Goal: Find contact information: Obtain details needed to contact an individual or organization

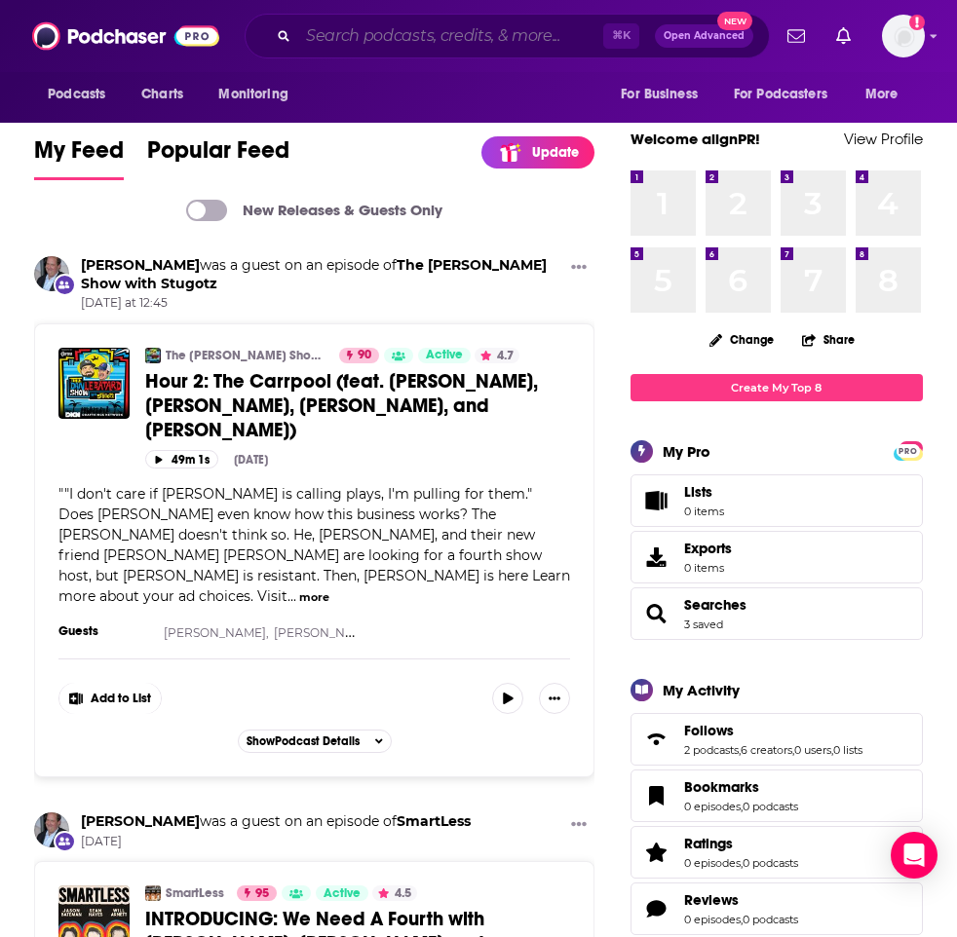
click at [385, 32] on input "Search podcasts, credits, & more..." at bounding box center [450, 35] width 305 height 31
click at [389, 41] on input "Search podcasts, credits, & more..." at bounding box center [450, 35] width 305 height 31
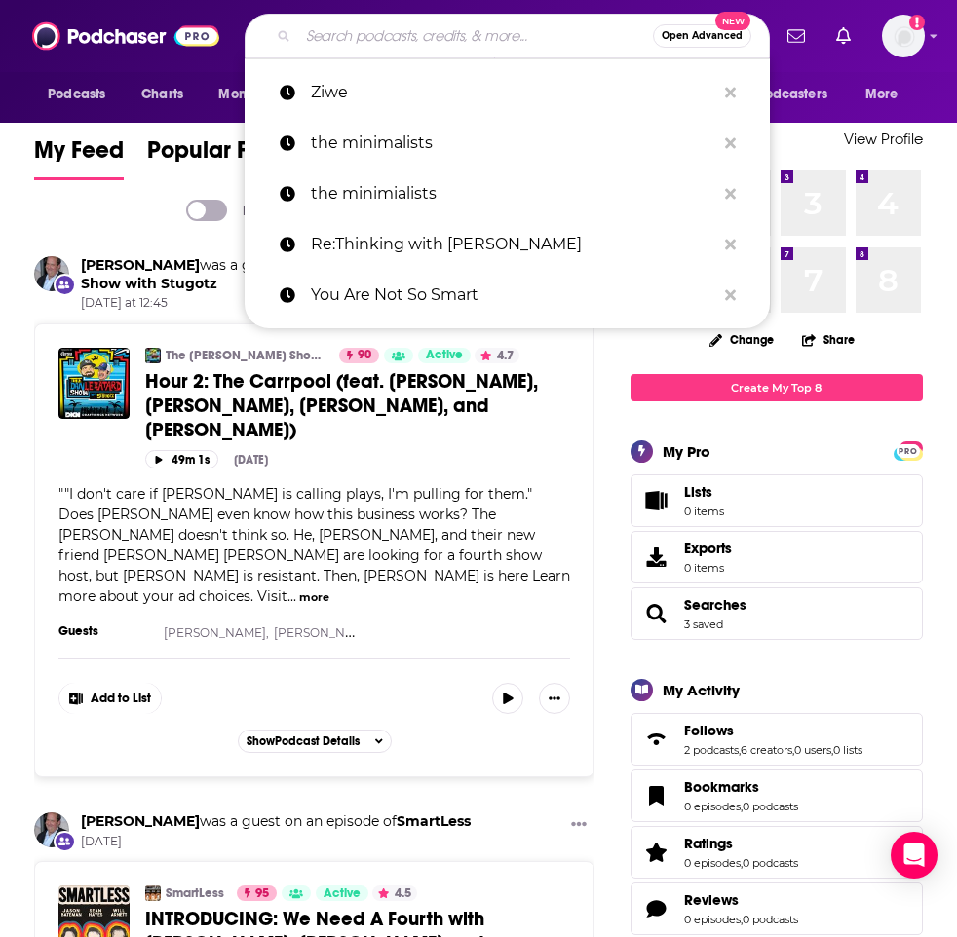
click at [346, 29] on input "Search podcasts, credits, & more..." at bounding box center [475, 35] width 355 height 31
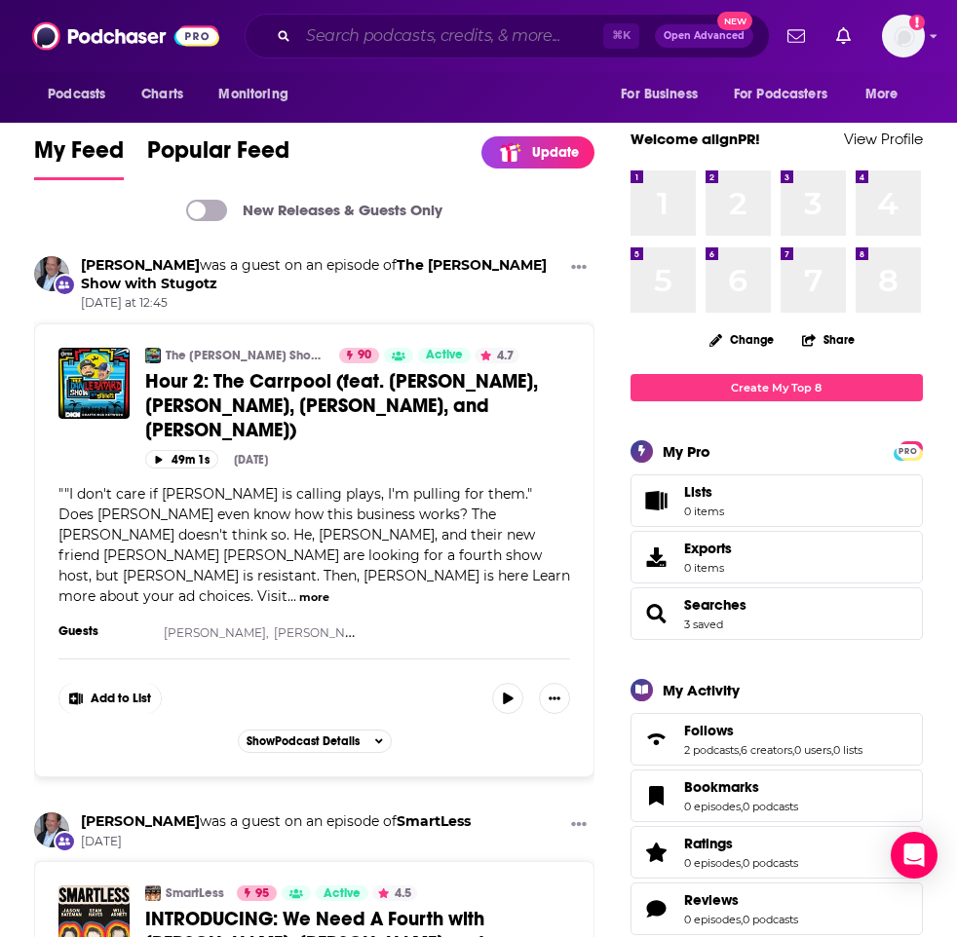
click at [575, 41] on input "Search podcasts, credits, & more..." at bounding box center [450, 35] width 305 height 31
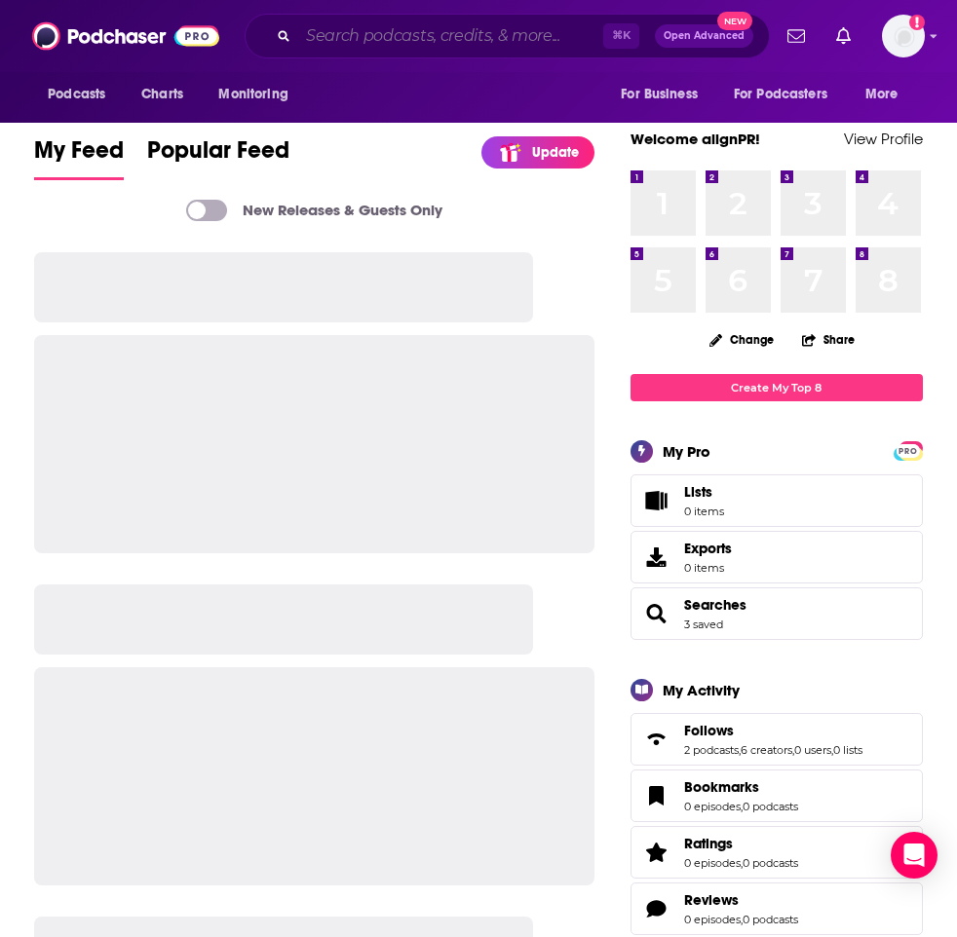
click at [415, 27] on input "Search podcasts, credits, & more..." at bounding box center [450, 35] width 305 height 31
click at [362, 30] on input "Search podcasts, credits, & more..." at bounding box center [450, 35] width 305 height 31
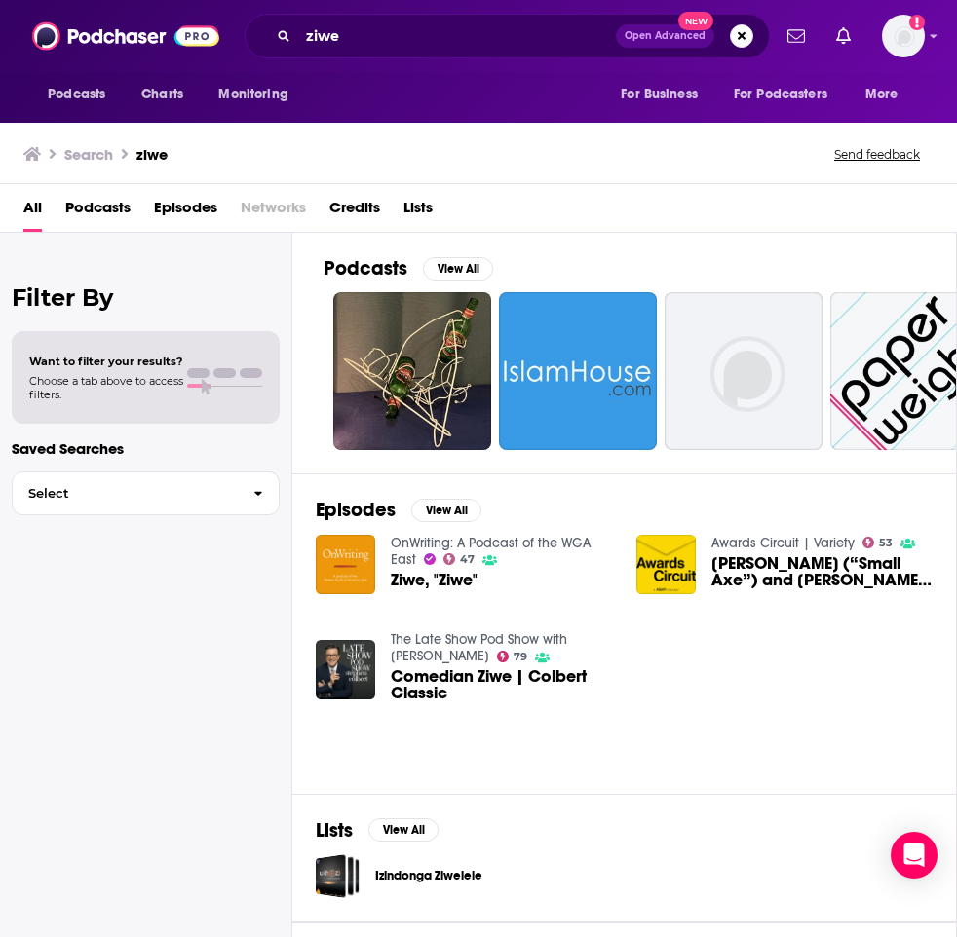
click at [95, 202] on span "Podcasts" at bounding box center [97, 212] width 65 height 40
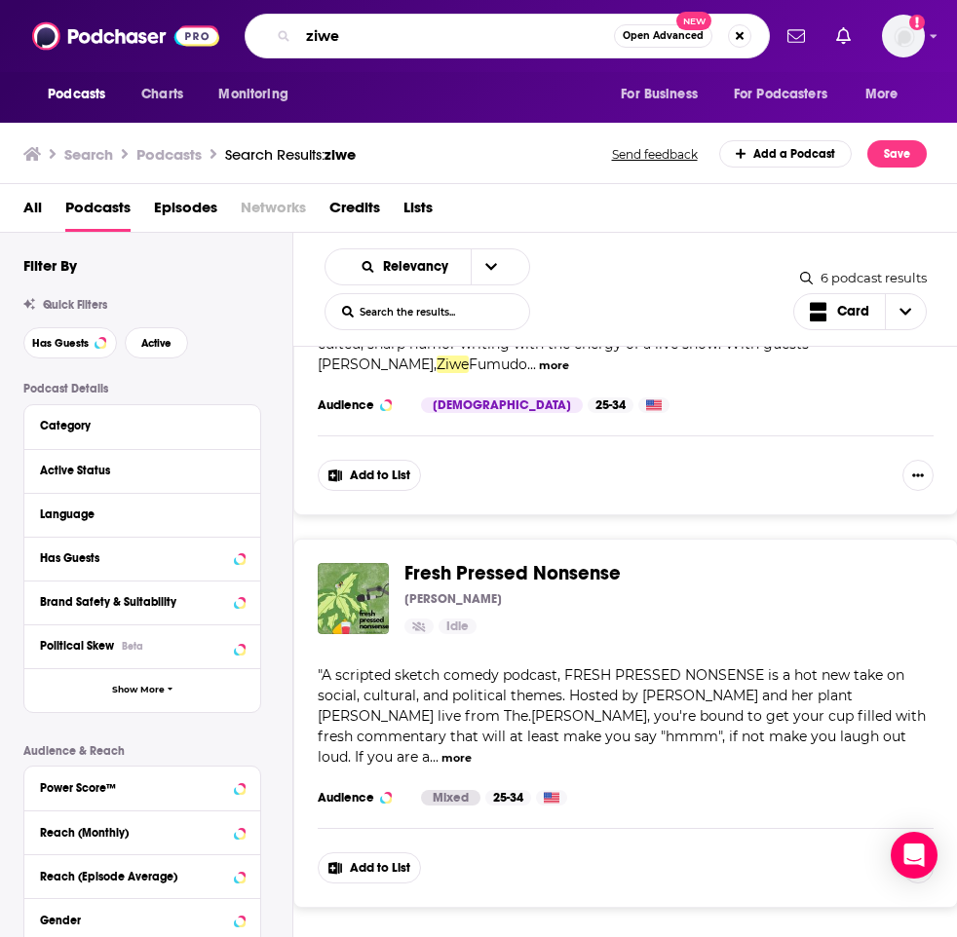
click at [387, 44] on input "ziwe" at bounding box center [456, 35] width 316 height 31
type input "ziwe interview"
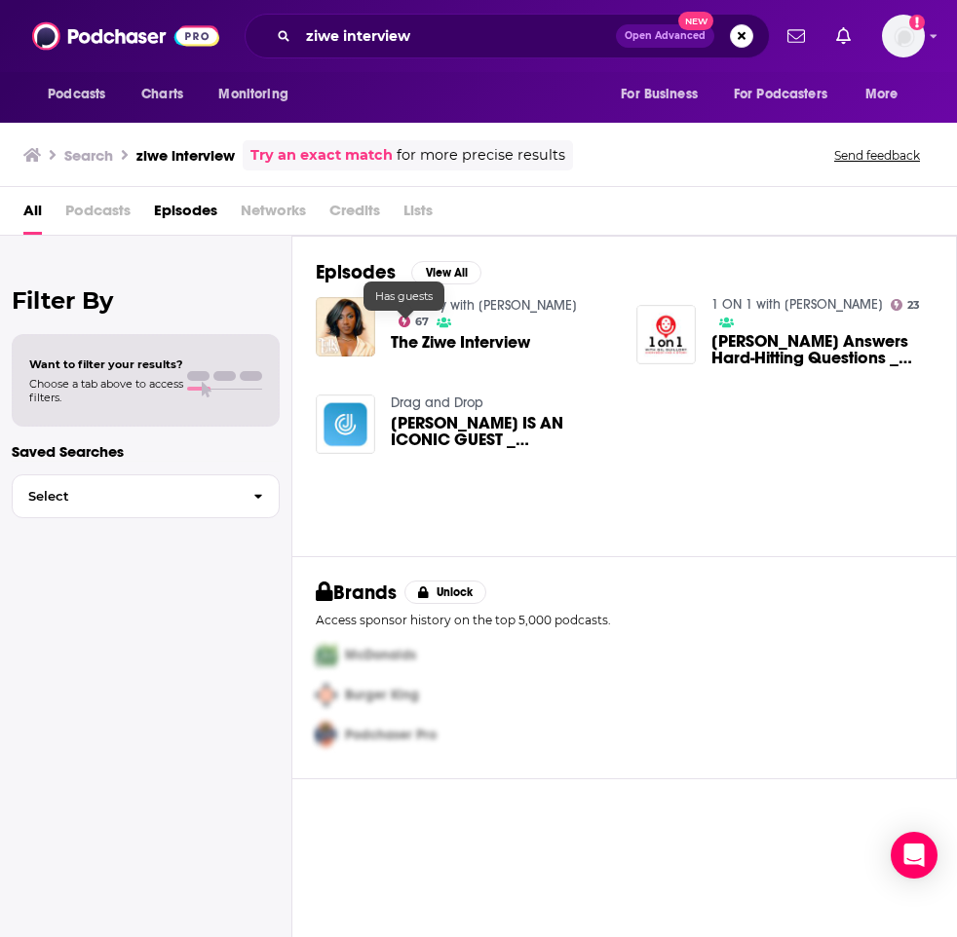
click at [444, 348] on span "The Ziwe Interview" at bounding box center [460, 342] width 139 height 17
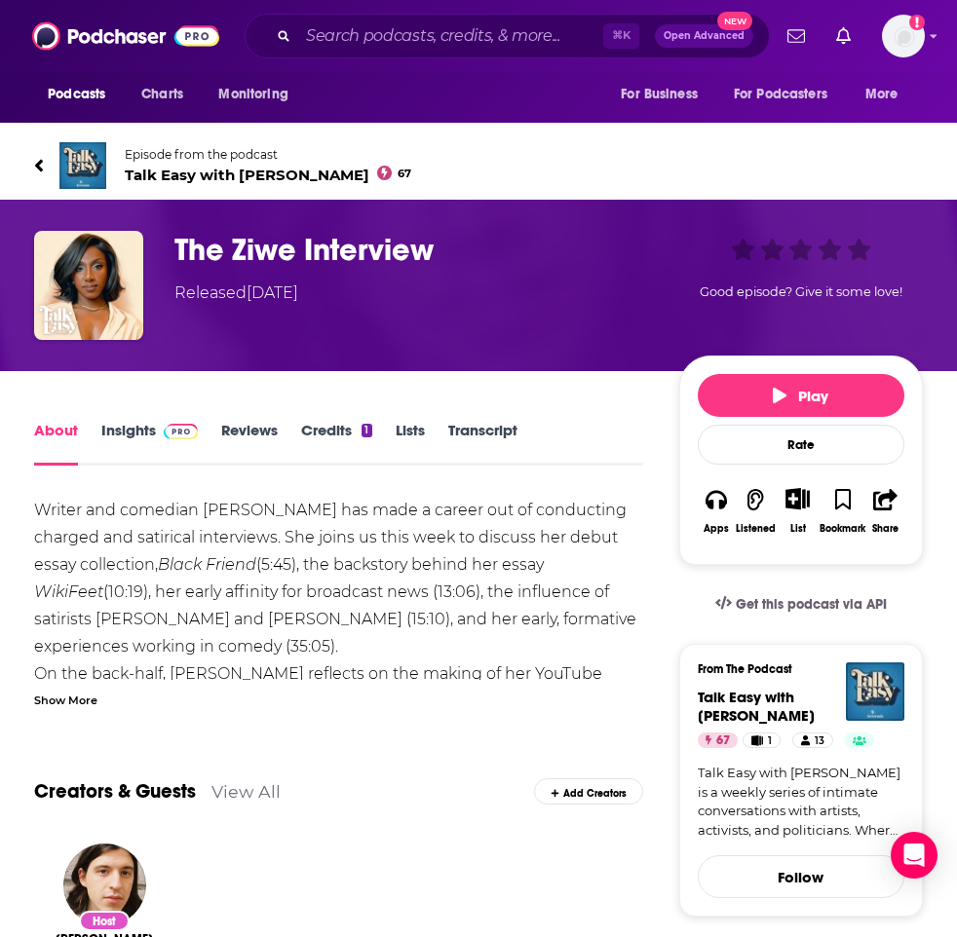
scroll to position [64, 0]
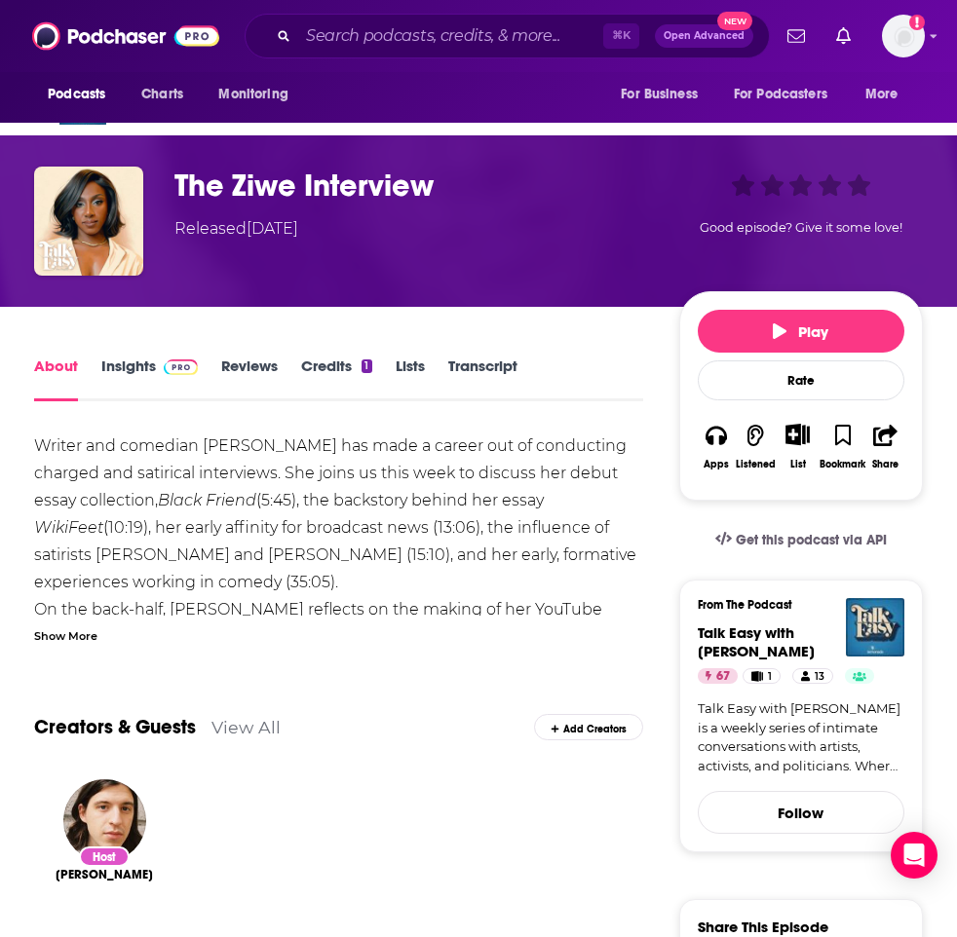
click at [327, 367] on link "Credits 1" at bounding box center [336, 379] width 70 height 45
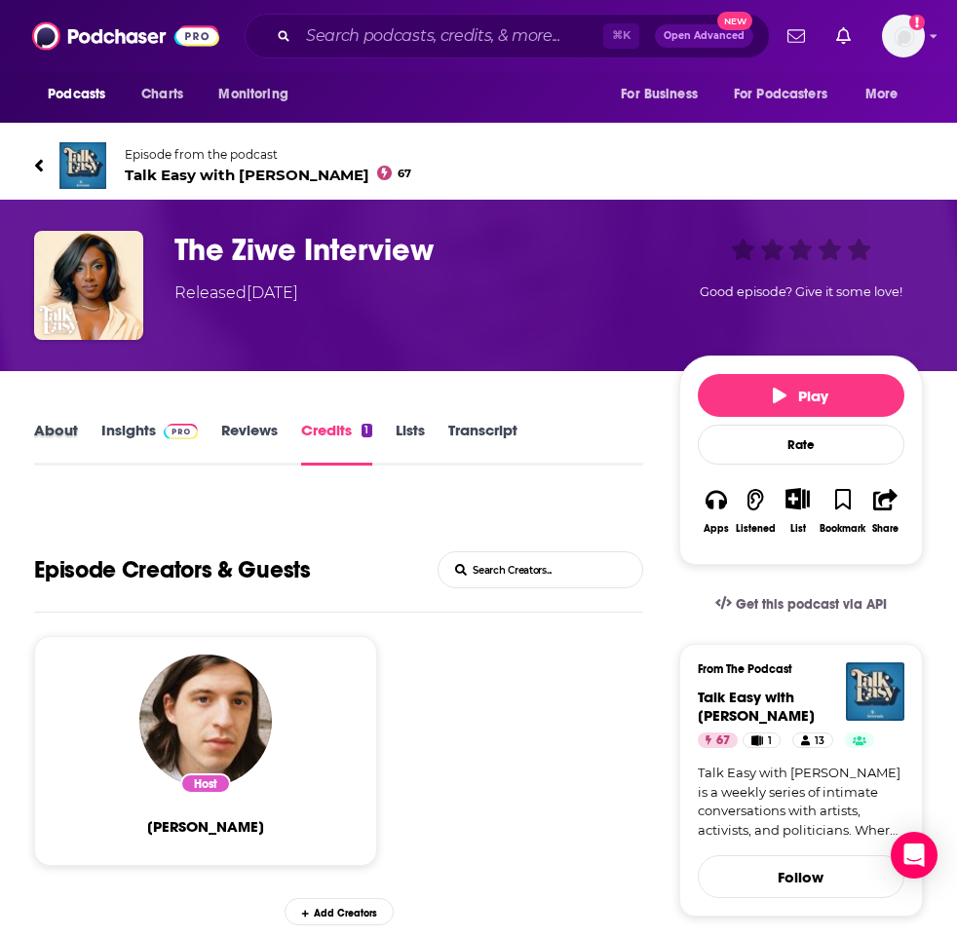
click at [82, 421] on div "About" at bounding box center [67, 443] width 67 height 45
click at [66, 424] on link "About" at bounding box center [56, 443] width 44 height 45
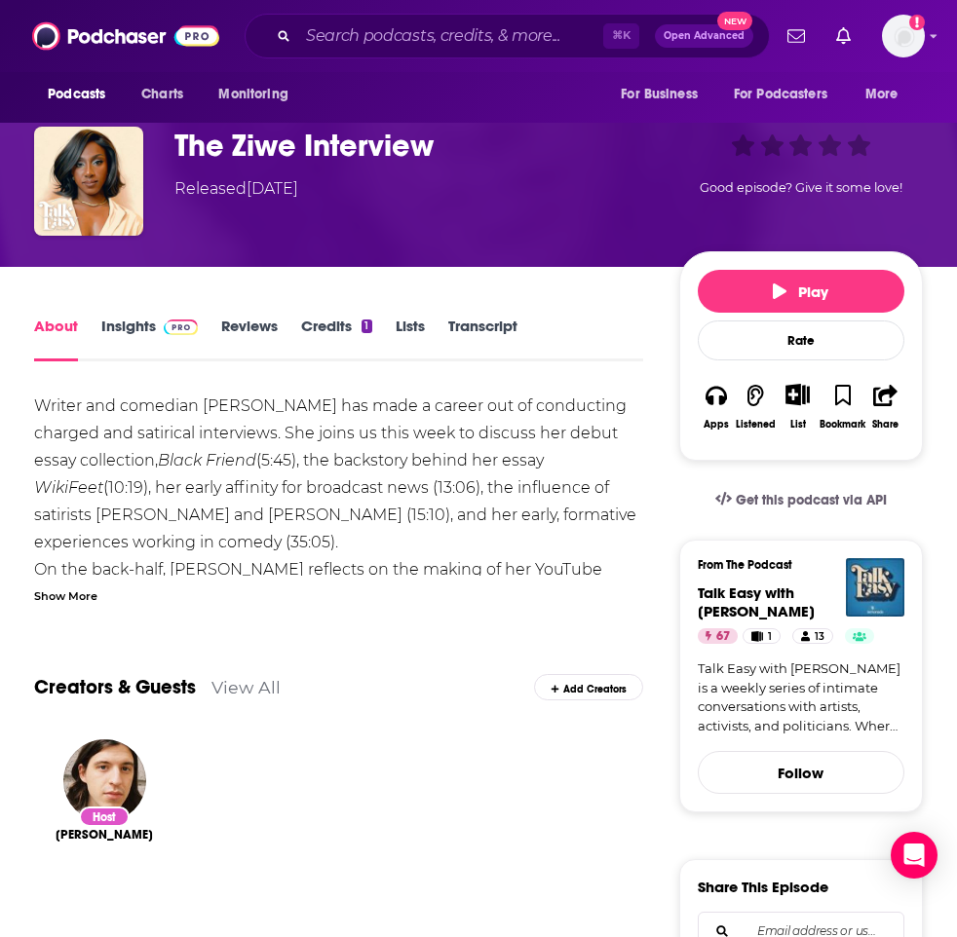
scroll to position [100, 0]
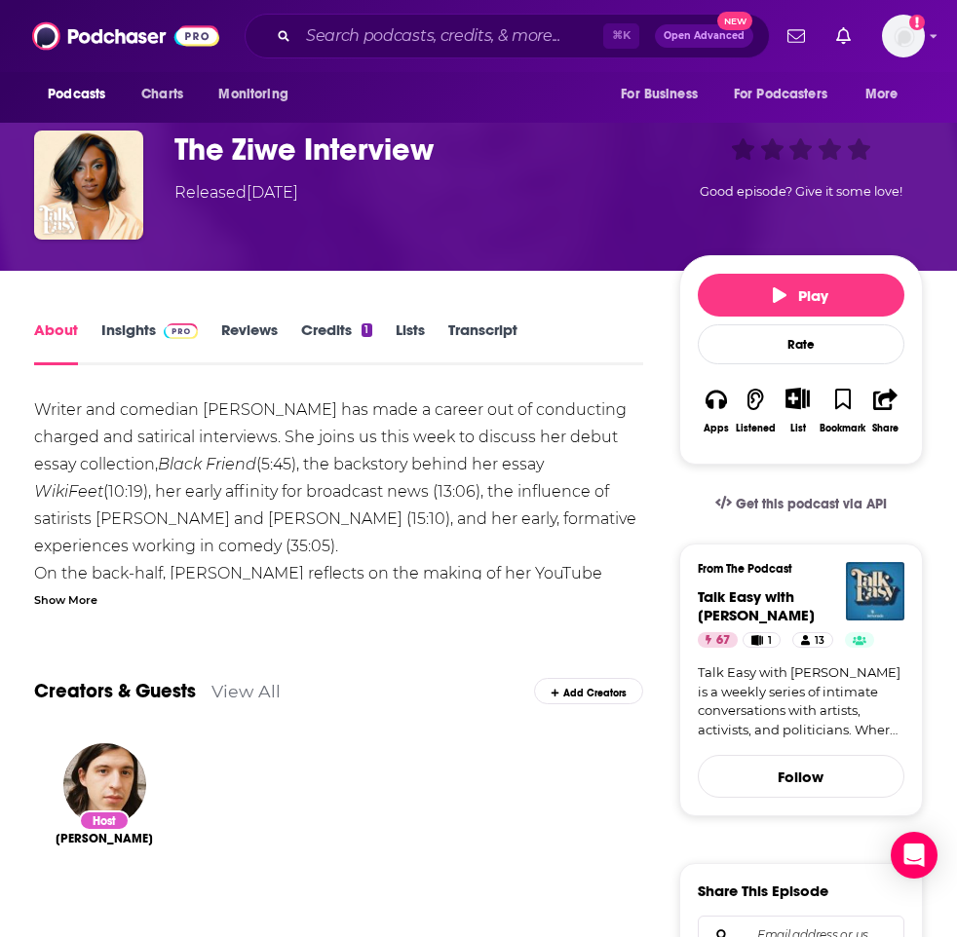
click at [467, 334] on link "Transcript" at bounding box center [482, 343] width 69 height 45
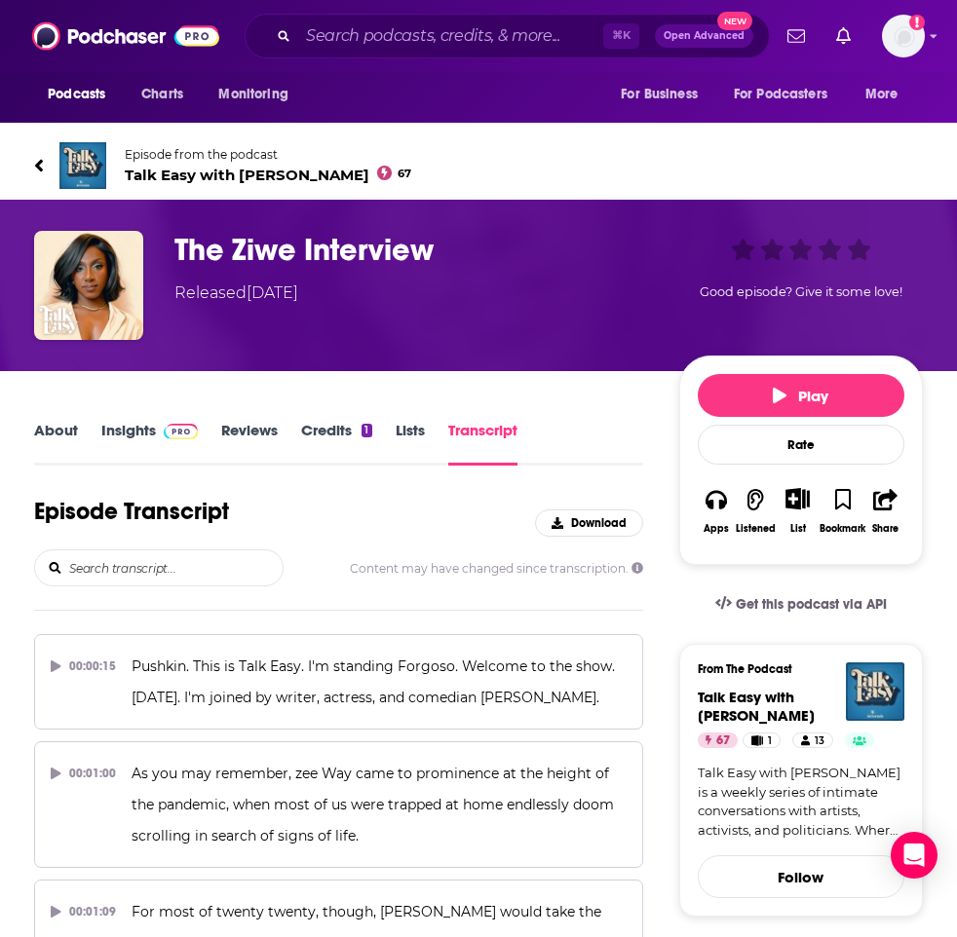
click at [409, 425] on link "Lists" at bounding box center [410, 443] width 29 height 45
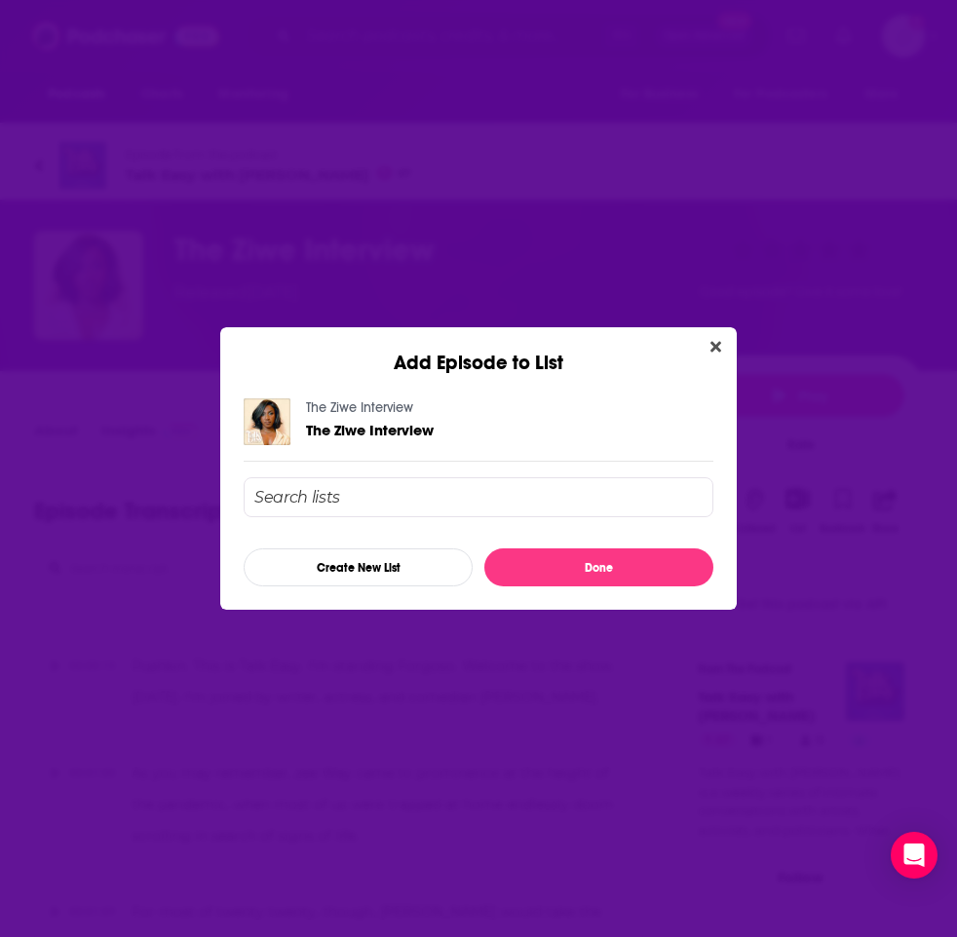
click at [720, 352] on icon "Close" at bounding box center [715, 347] width 11 height 11
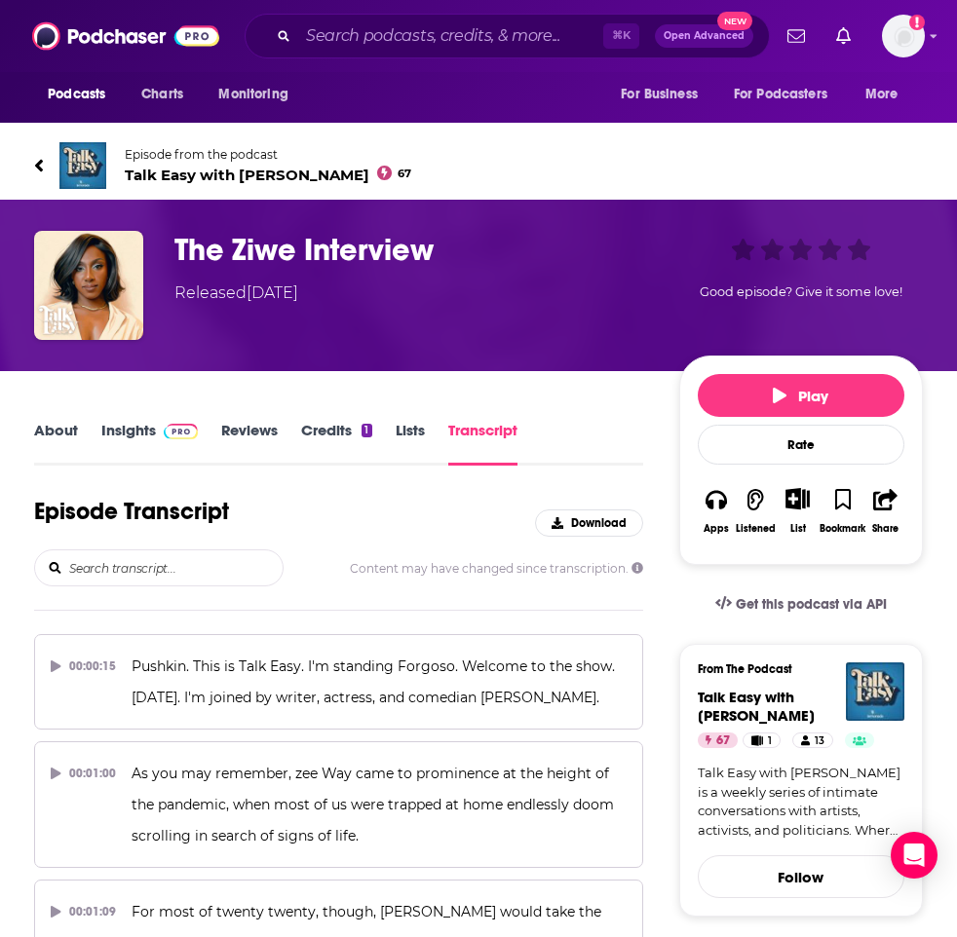
click at [234, 430] on link "Reviews" at bounding box center [249, 443] width 57 height 45
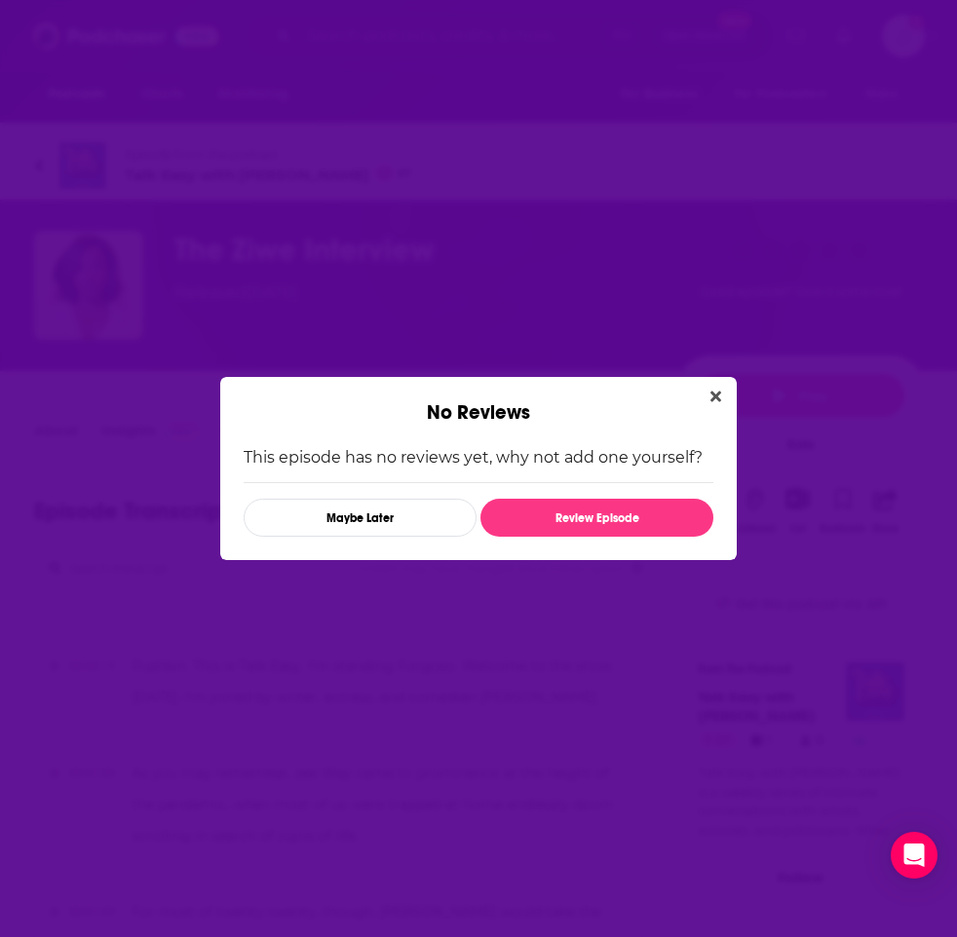
click at [704, 410] on div "No Reviews" at bounding box center [478, 401] width 516 height 48
click at [715, 401] on icon "Close" at bounding box center [715, 397] width 11 height 16
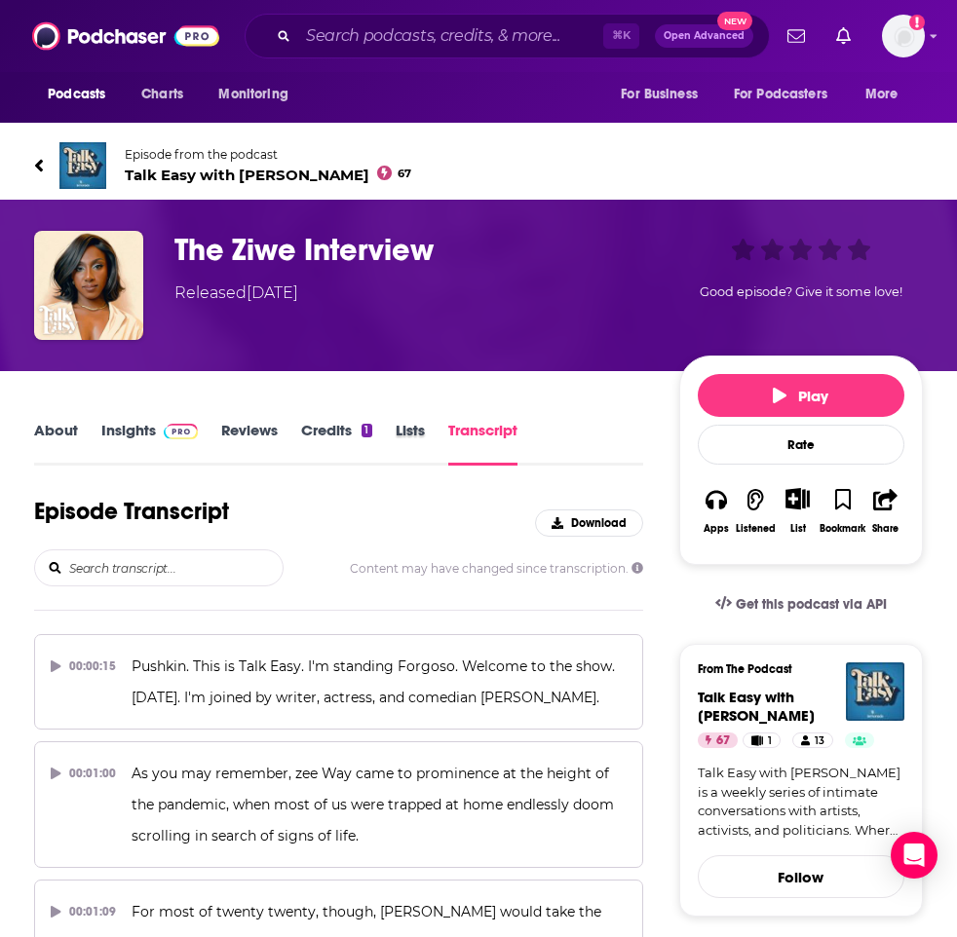
drag, startPoint x: 427, startPoint y: 431, endPoint x: 416, endPoint y: 430, distance: 10.8
click at [427, 431] on div "Lists" at bounding box center [422, 443] width 53 height 45
click at [416, 430] on link "Lists" at bounding box center [410, 443] width 29 height 45
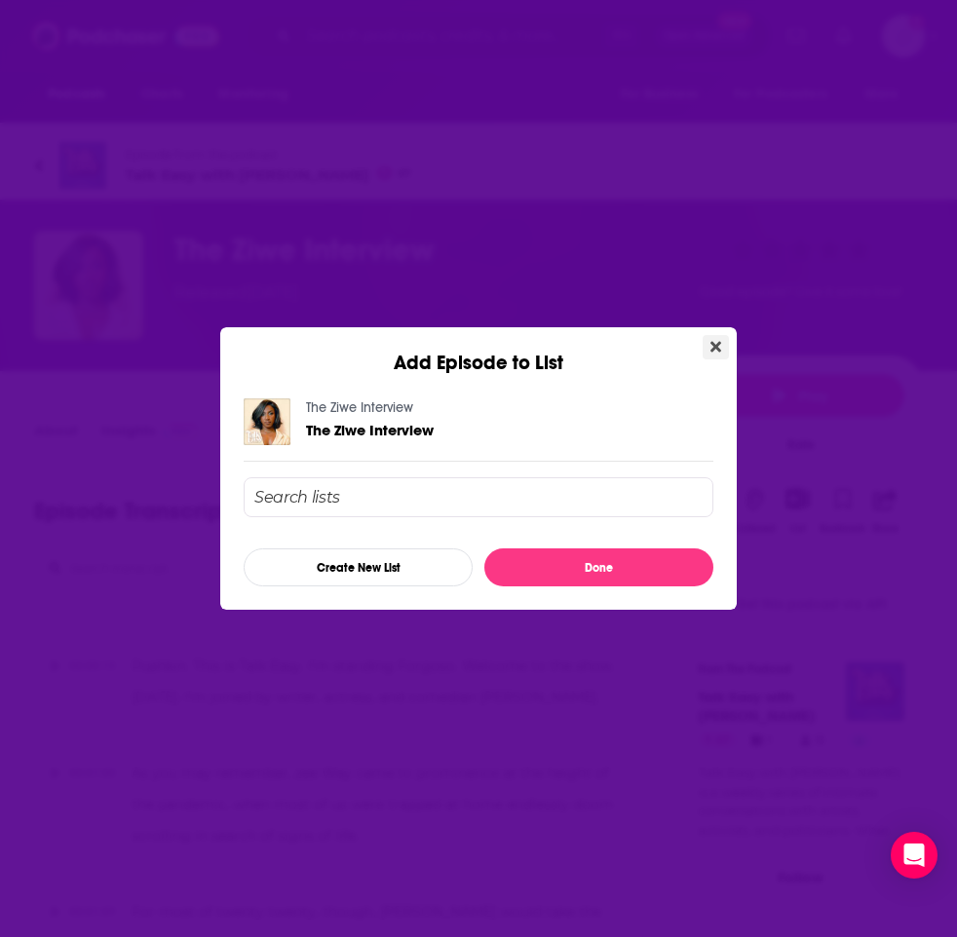
click at [728, 355] on button "Close" at bounding box center [716, 347] width 26 height 24
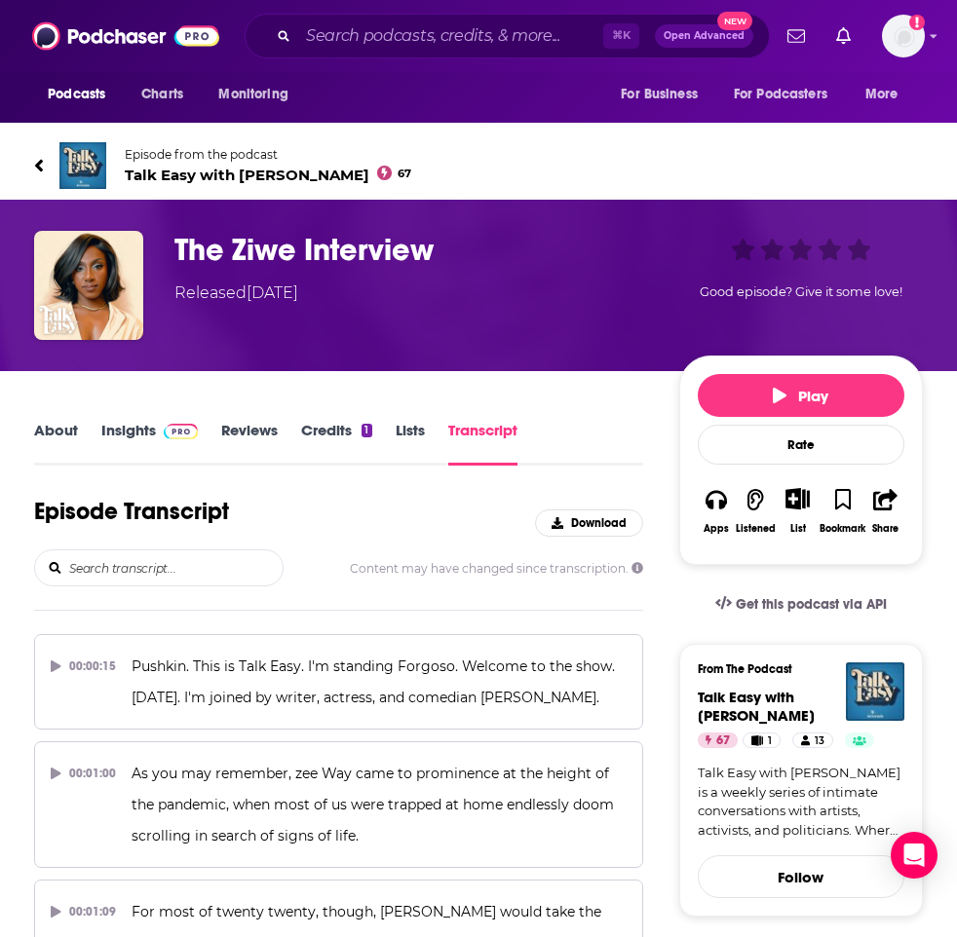
click at [106, 426] on link "Insights" at bounding box center [149, 443] width 96 height 45
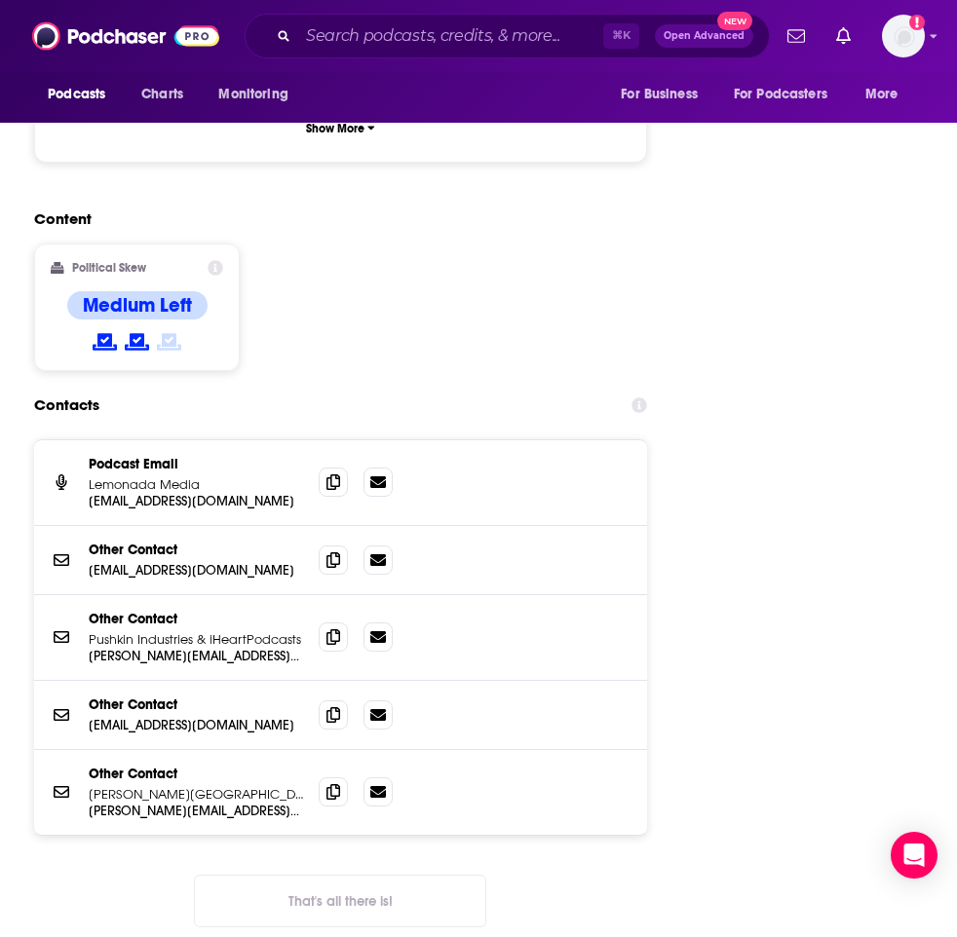
scroll to position [2119, 0]
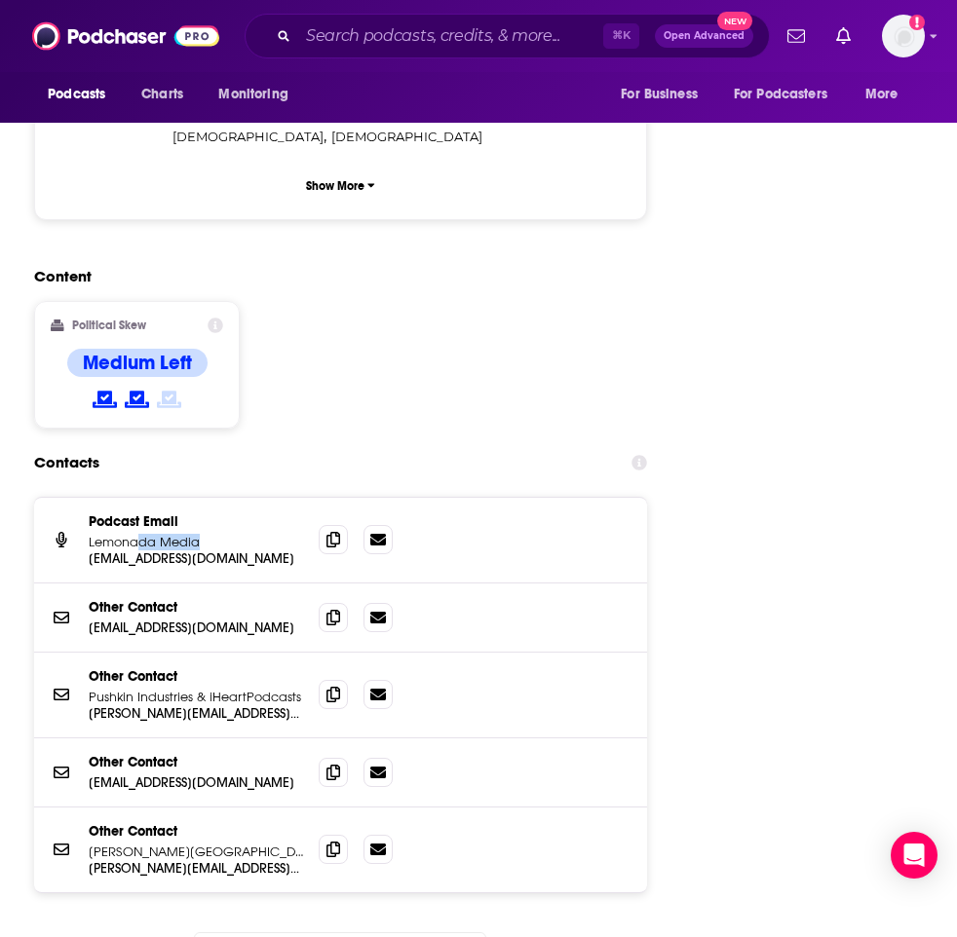
drag, startPoint x: 190, startPoint y: 443, endPoint x: 142, endPoint y: 445, distance: 47.8
click at [142, 534] on p "Lemonada Media" at bounding box center [196, 542] width 214 height 17
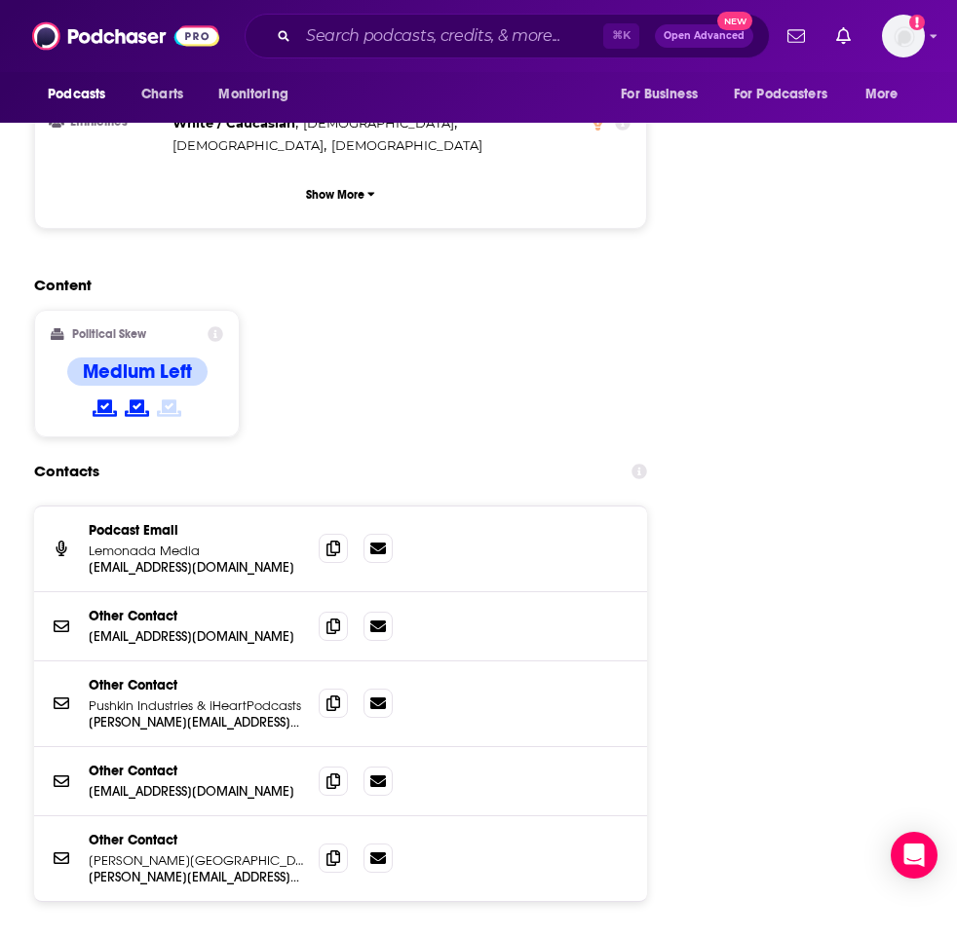
click at [142, 543] on p "Lemonada Media" at bounding box center [196, 551] width 214 height 17
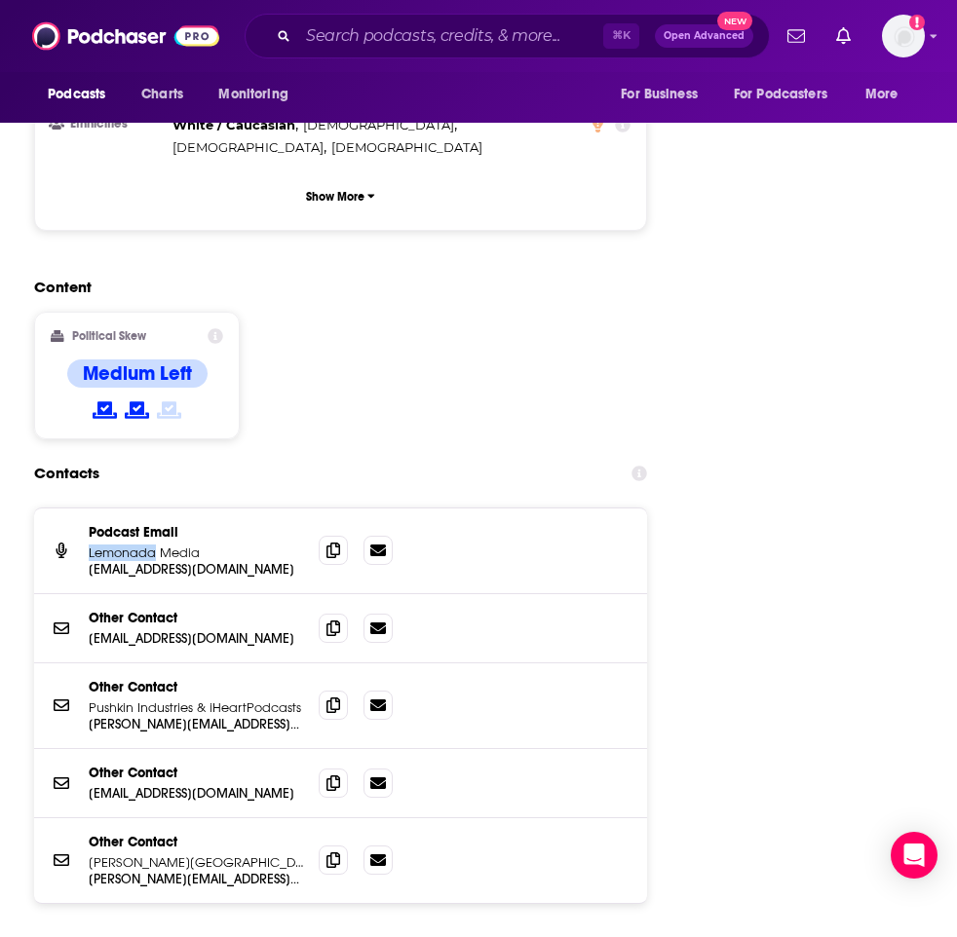
click at [142, 545] on p "Lemonada Media" at bounding box center [196, 553] width 214 height 17
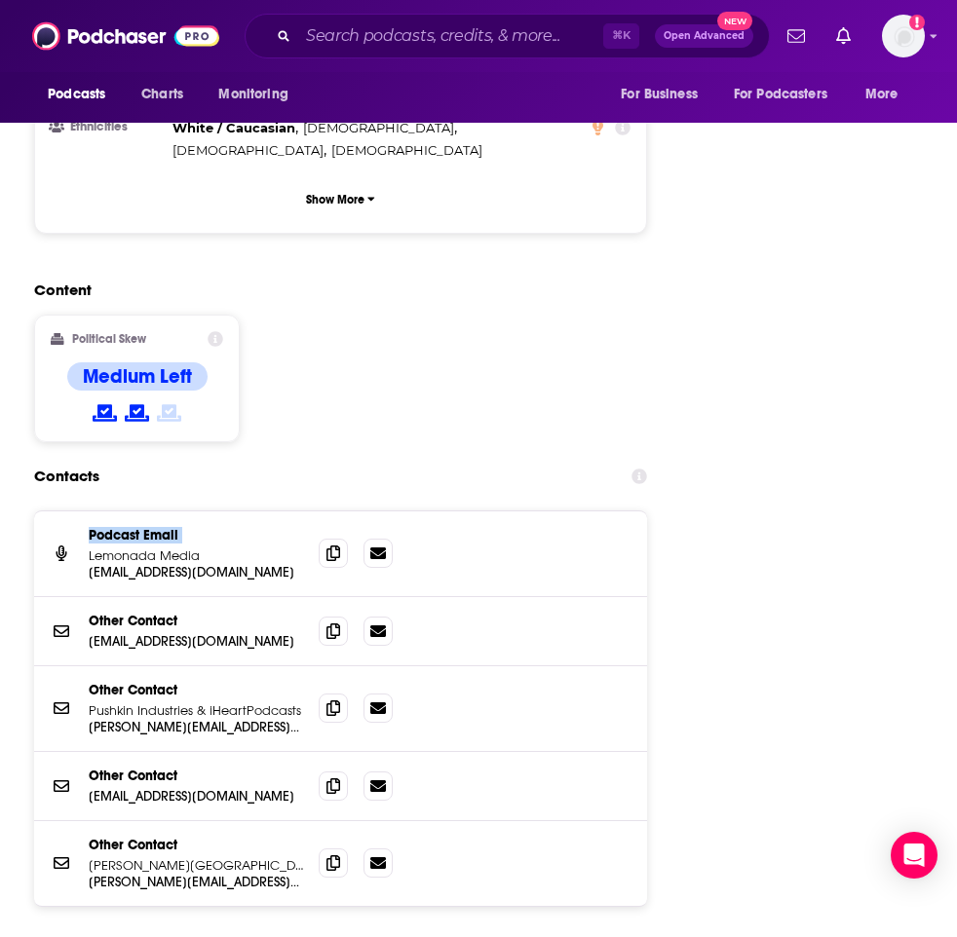
click at [142, 527] on div "Podcast Email Lemonada Media" at bounding box center [196, 545] width 214 height 37
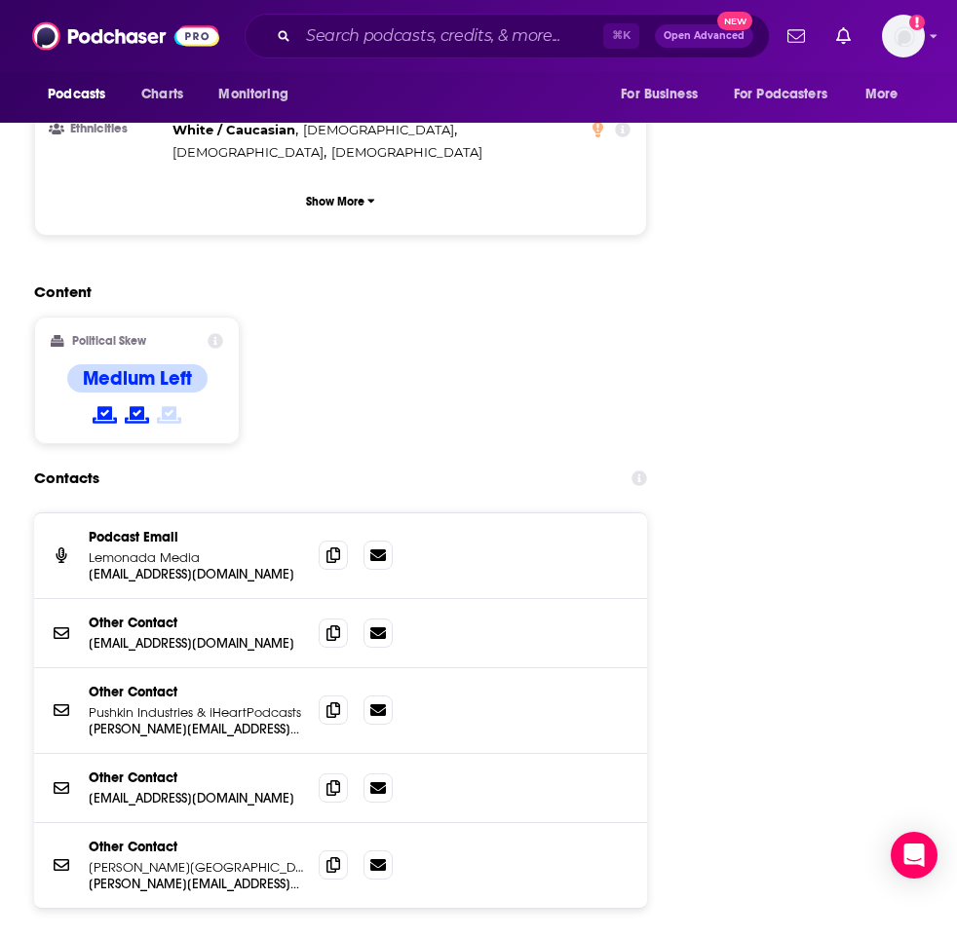
click at [141, 550] on p "Lemonada Media" at bounding box center [196, 558] width 214 height 17
copy div "Lemonada Media admin@lemonadamedia.com"
drag, startPoint x: 207, startPoint y: 551, endPoint x: 126, endPoint y: 551, distance: 80.9
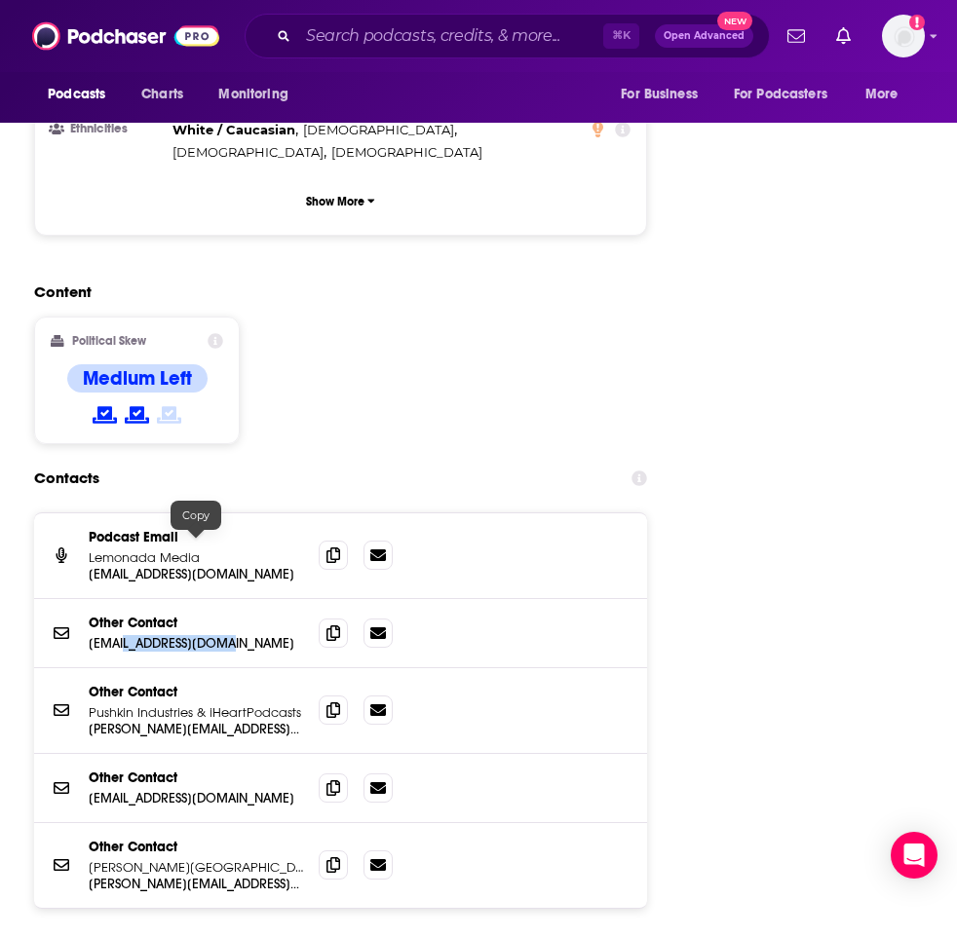
click at [126, 635] on p "mail@talkeasypod.com" at bounding box center [196, 643] width 214 height 17
copy p "talkeasypod.com"
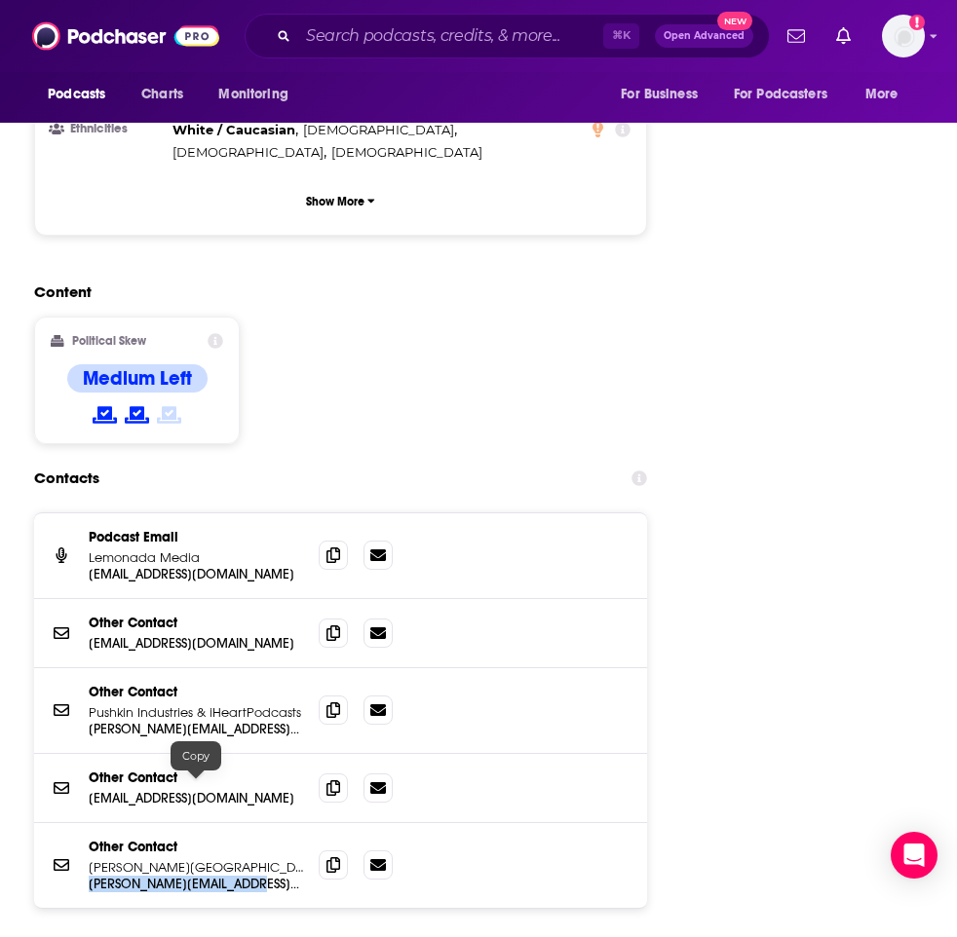
drag, startPoint x: 270, startPoint y: 785, endPoint x: 86, endPoint y: 780, distance: 184.2
click at [86, 823] on div "Other Contact Argyros College karoline@talkeasypod.com karoline@talkeasypod.com" at bounding box center [340, 865] width 613 height 85
copy p "karoline@talkeasypod.com"
click at [179, 550] on p "Lemonada Media" at bounding box center [196, 558] width 214 height 17
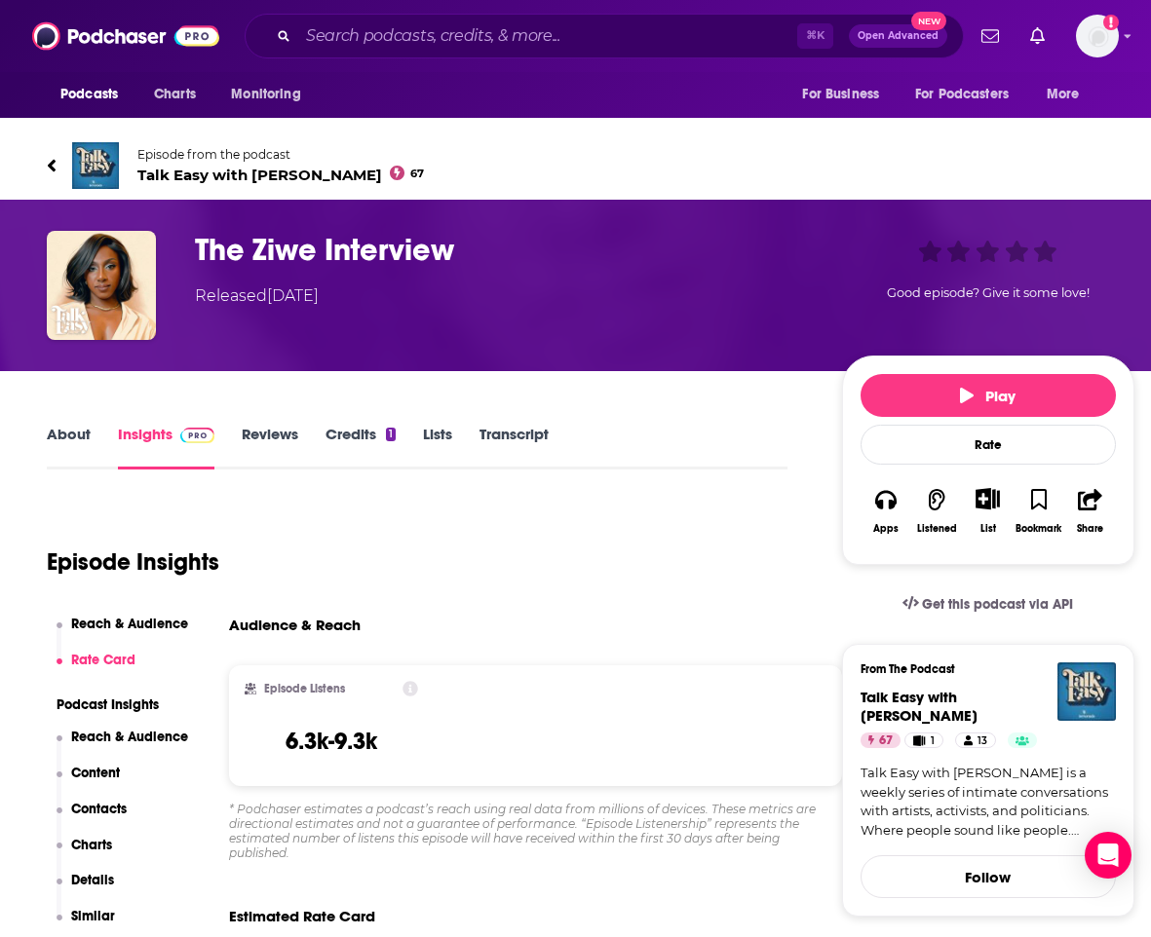
scroll to position [0, 0]
click at [176, 96] on span "Charts" at bounding box center [175, 94] width 42 height 27
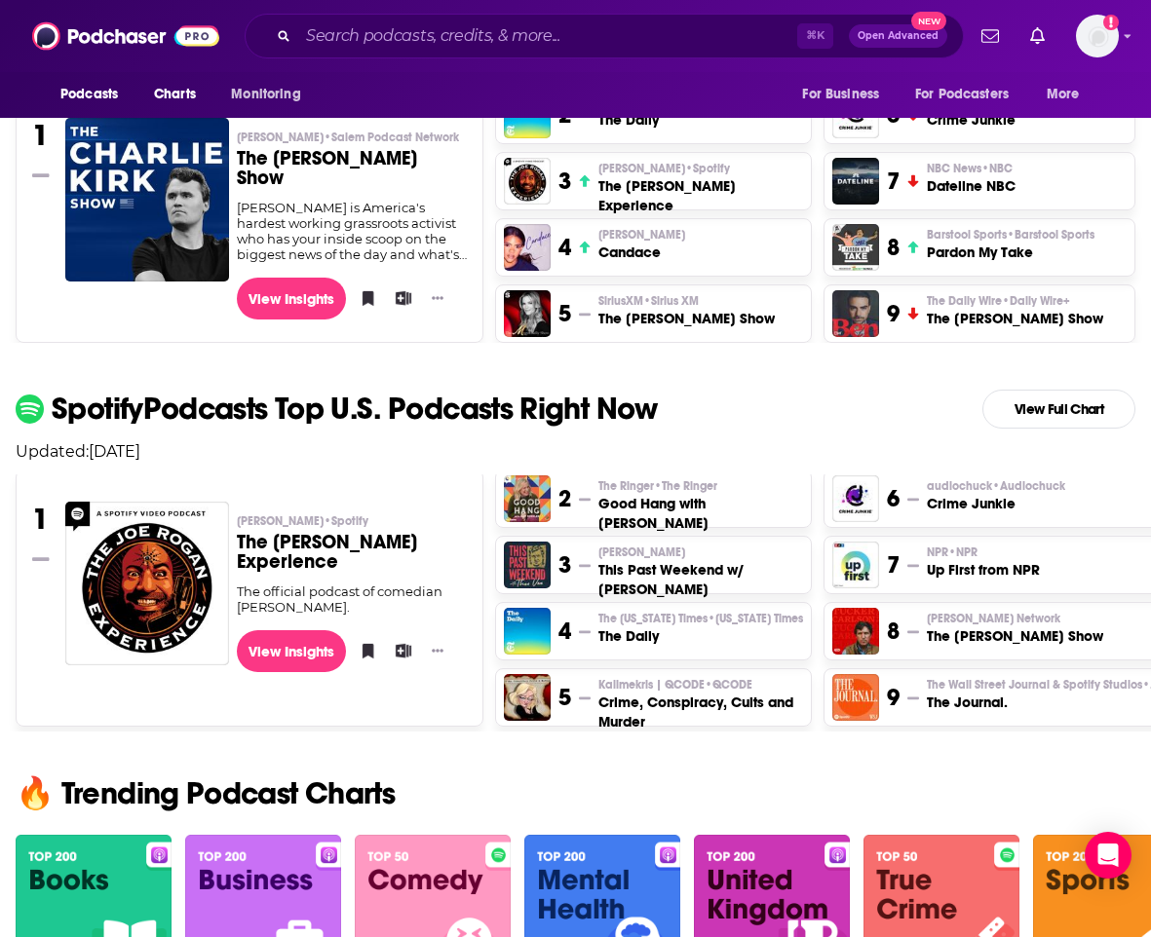
scroll to position [589, 0]
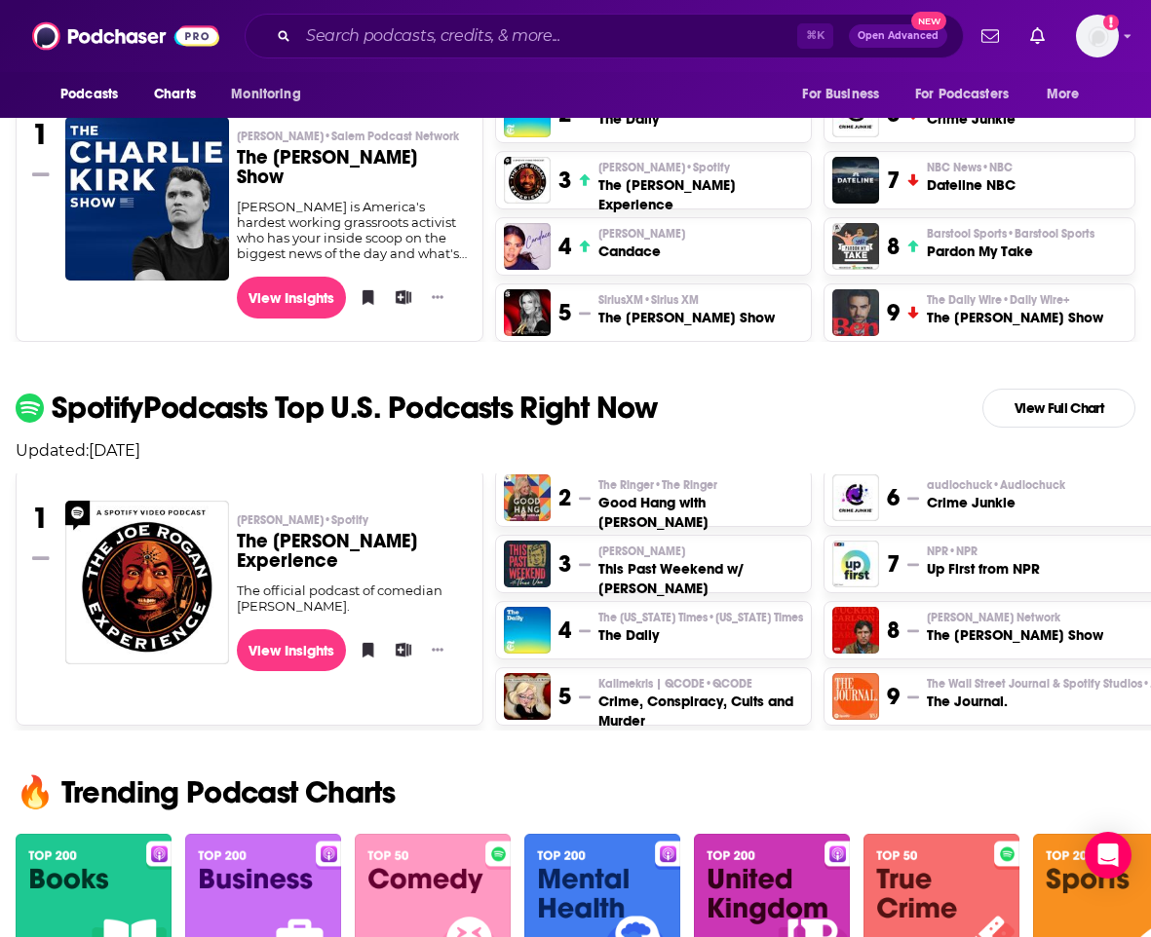
click at [932, 704] on h3 "The Journal." at bounding box center [1044, 701] width 234 height 19
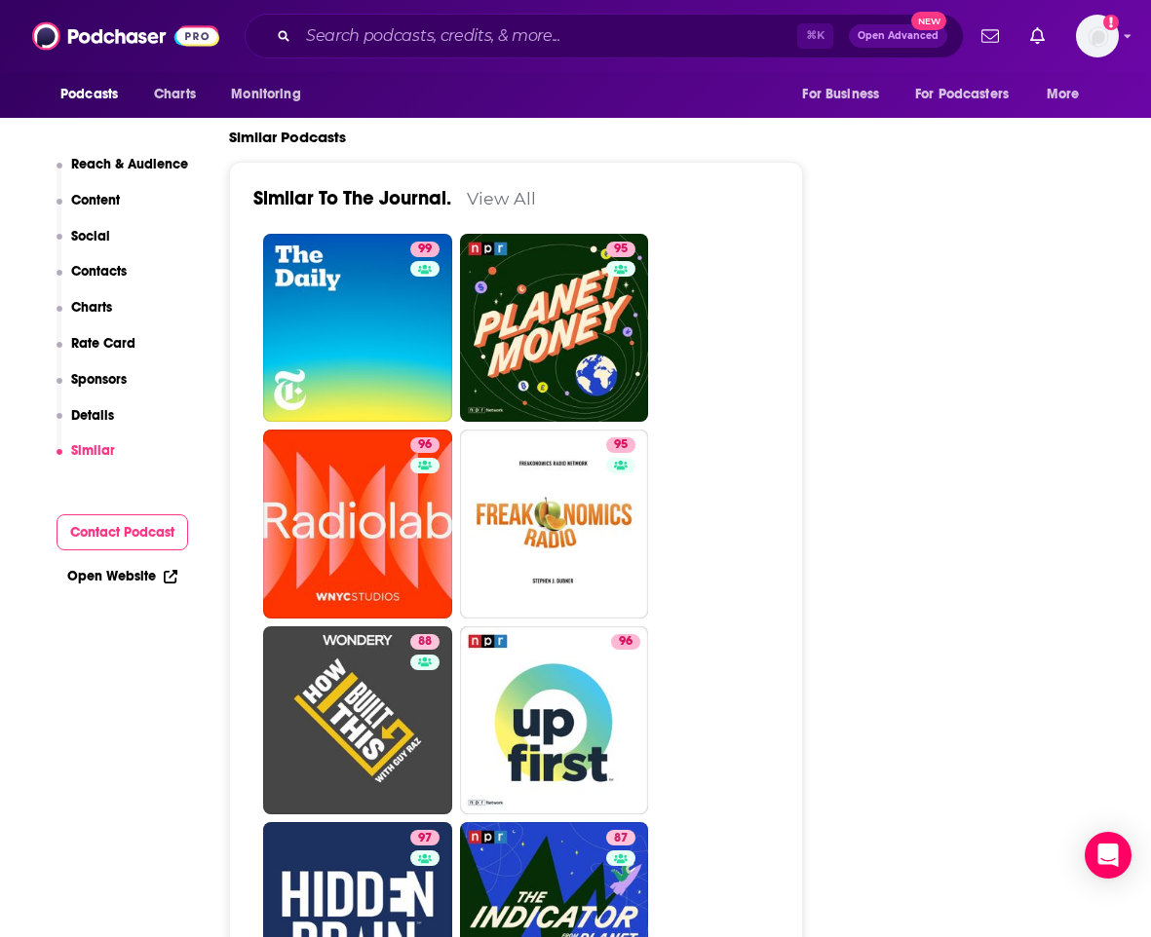
scroll to position [5321, 0]
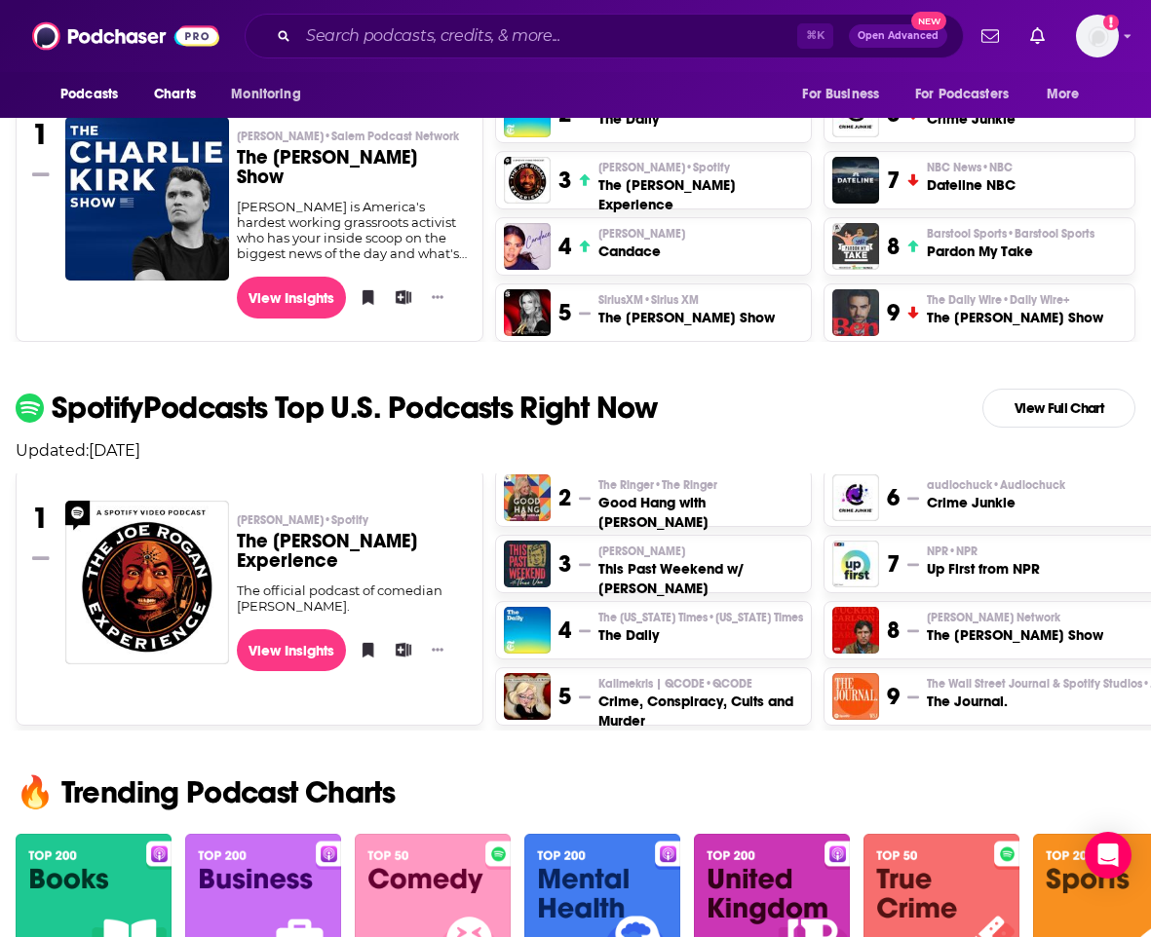
scroll to position [5, 0]
click at [956, 412] on link "View Full Chart" at bounding box center [1058, 408] width 153 height 39
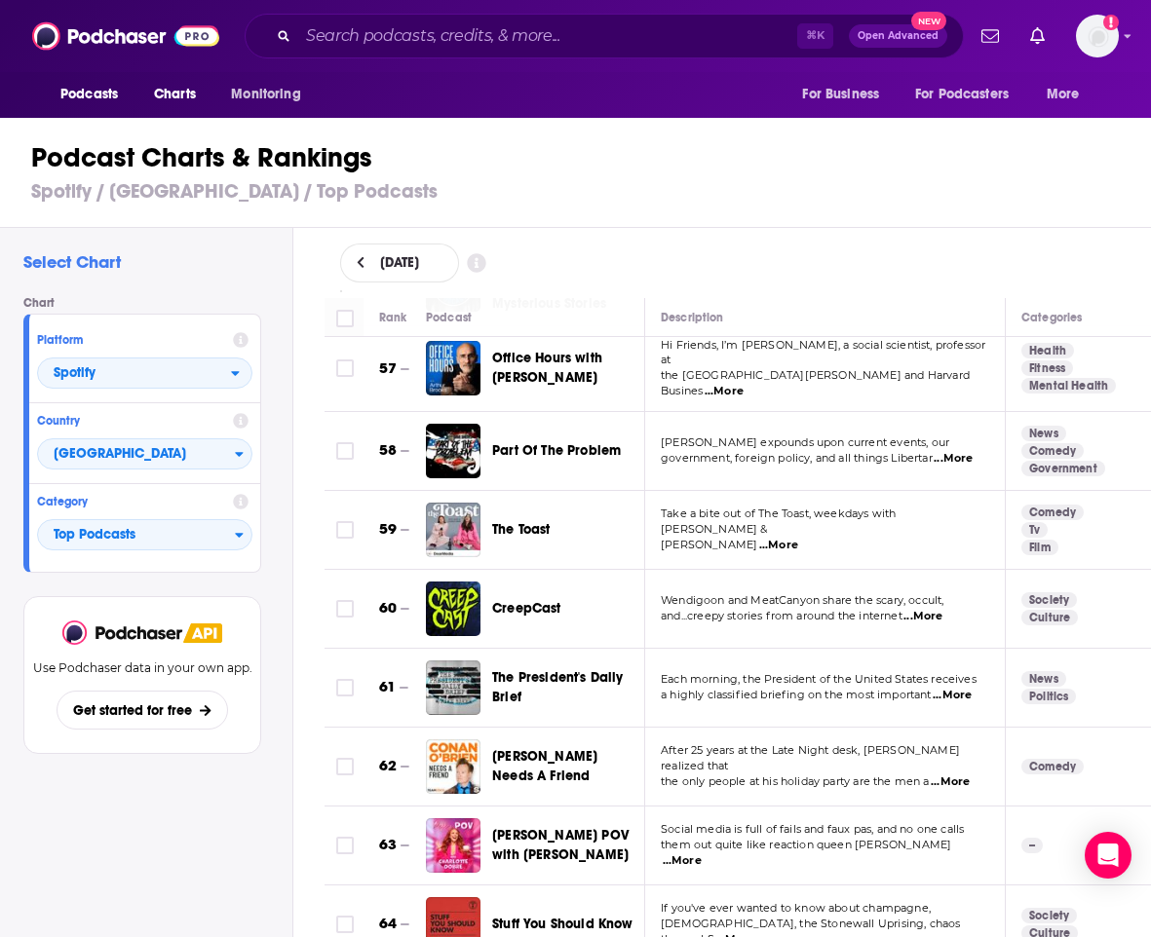
scroll to position [4544, 0]
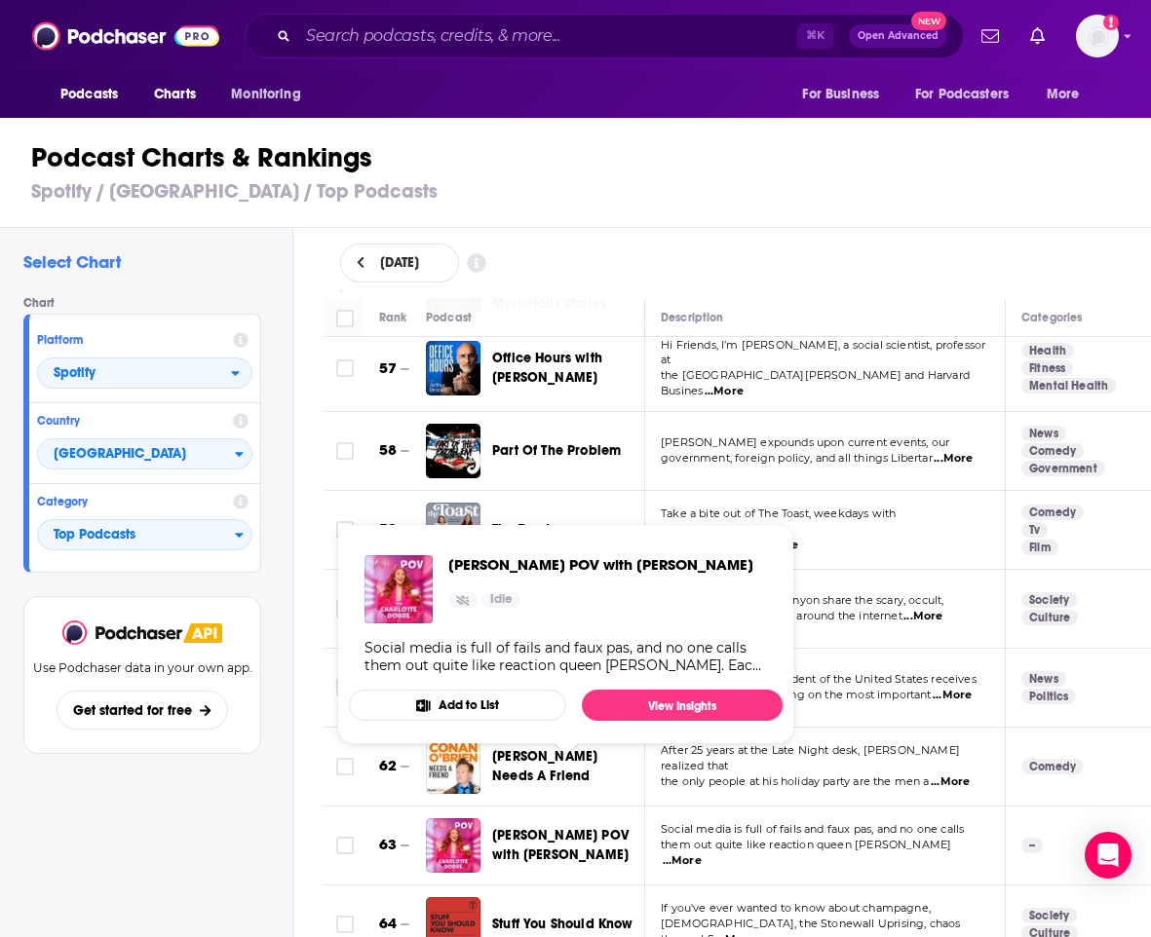
click at [568, 827] on span "[PERSON_NAME] POV with [PERSON_NAME]" at bounding box center [560, 845] width 136 height 36
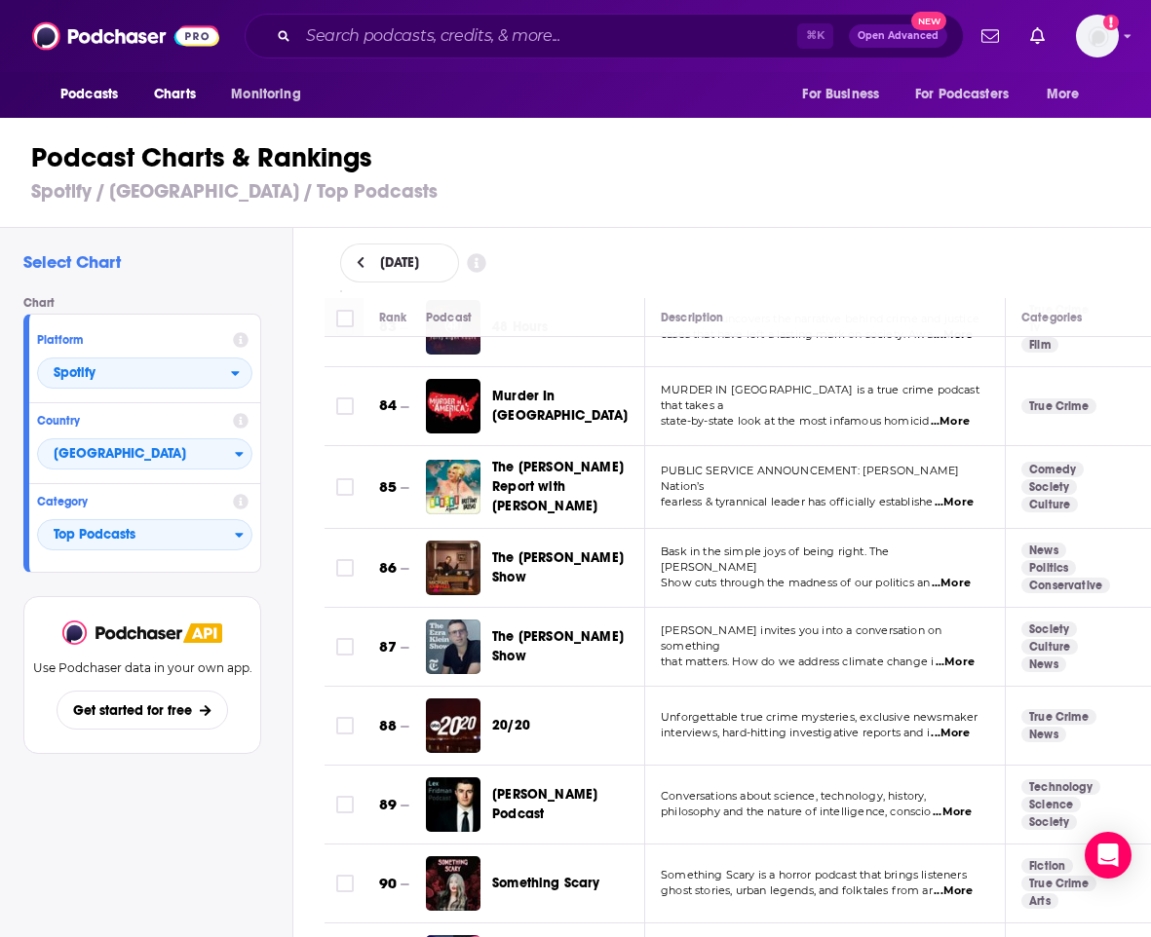
scroll to position [6876, 0]
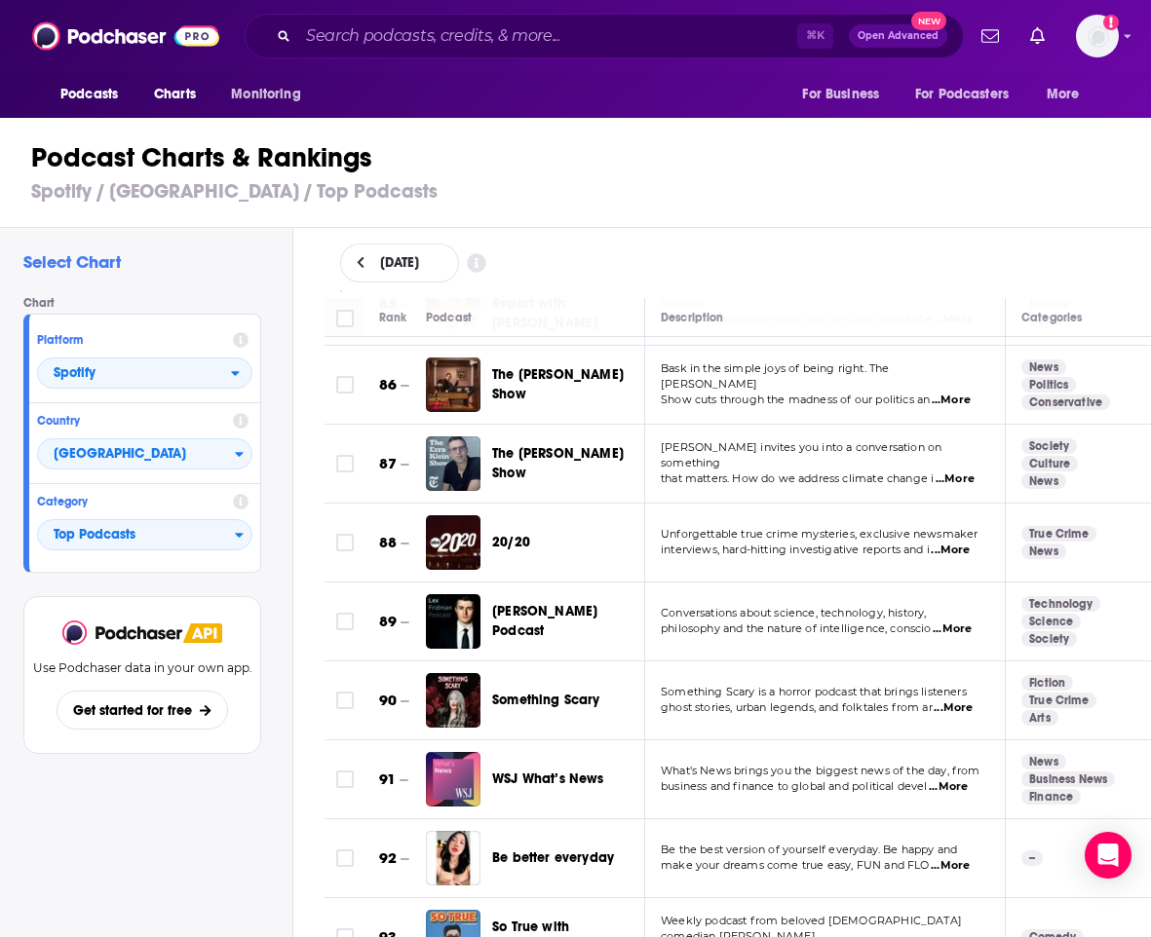
click at [937, 780] on span "...More" at bounding box center [948, 788] width 39 height 16
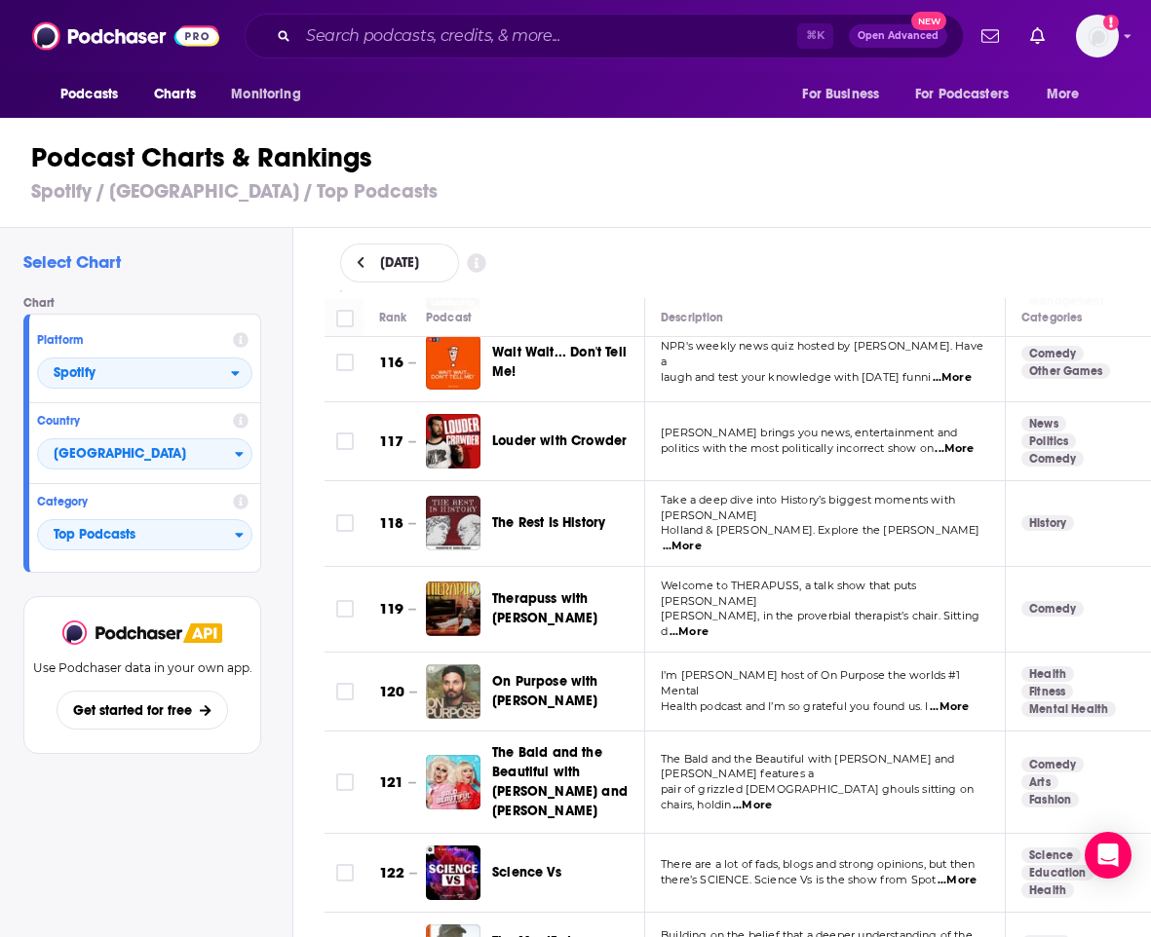
scroll to position [9329, 0]
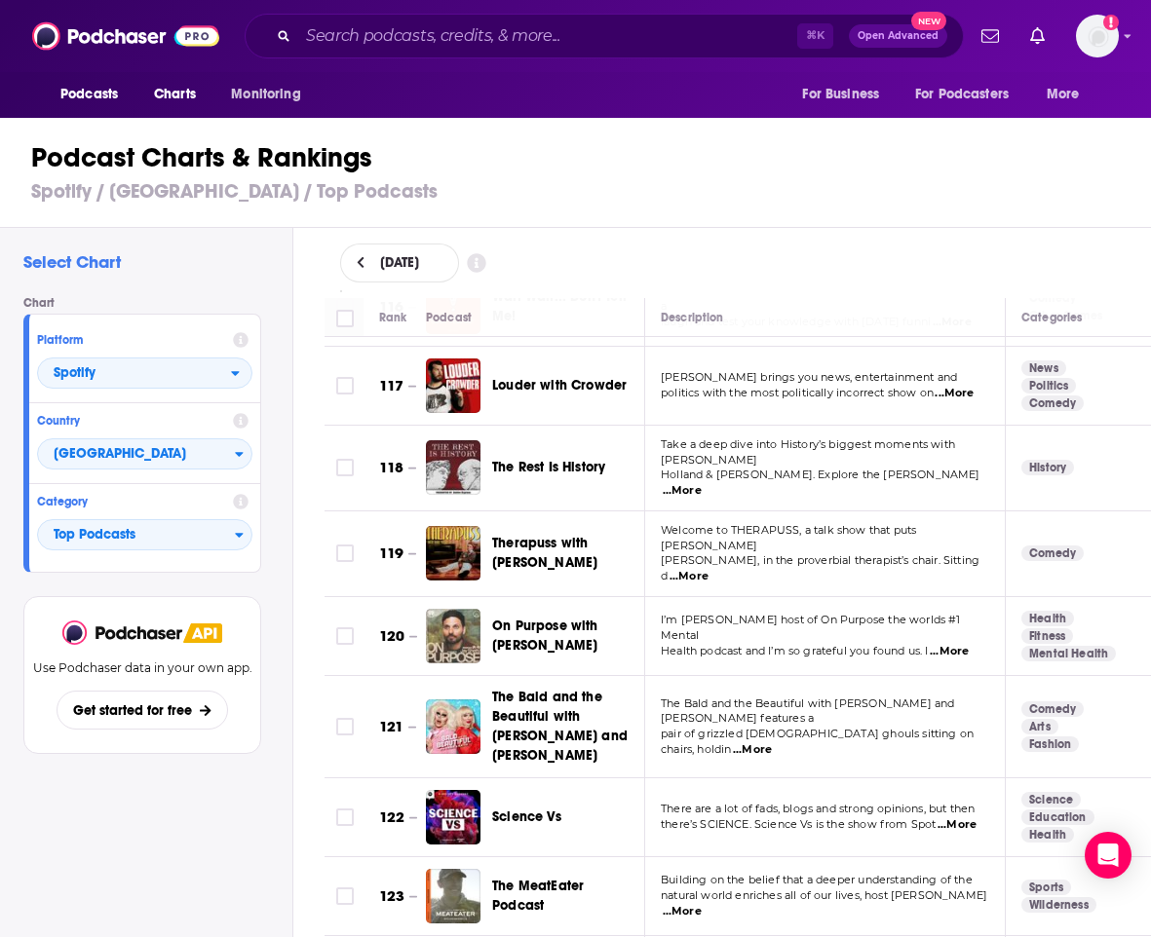
click at [772, 742] on span "...More" at bounding box center [752, 750] width 39 height 16
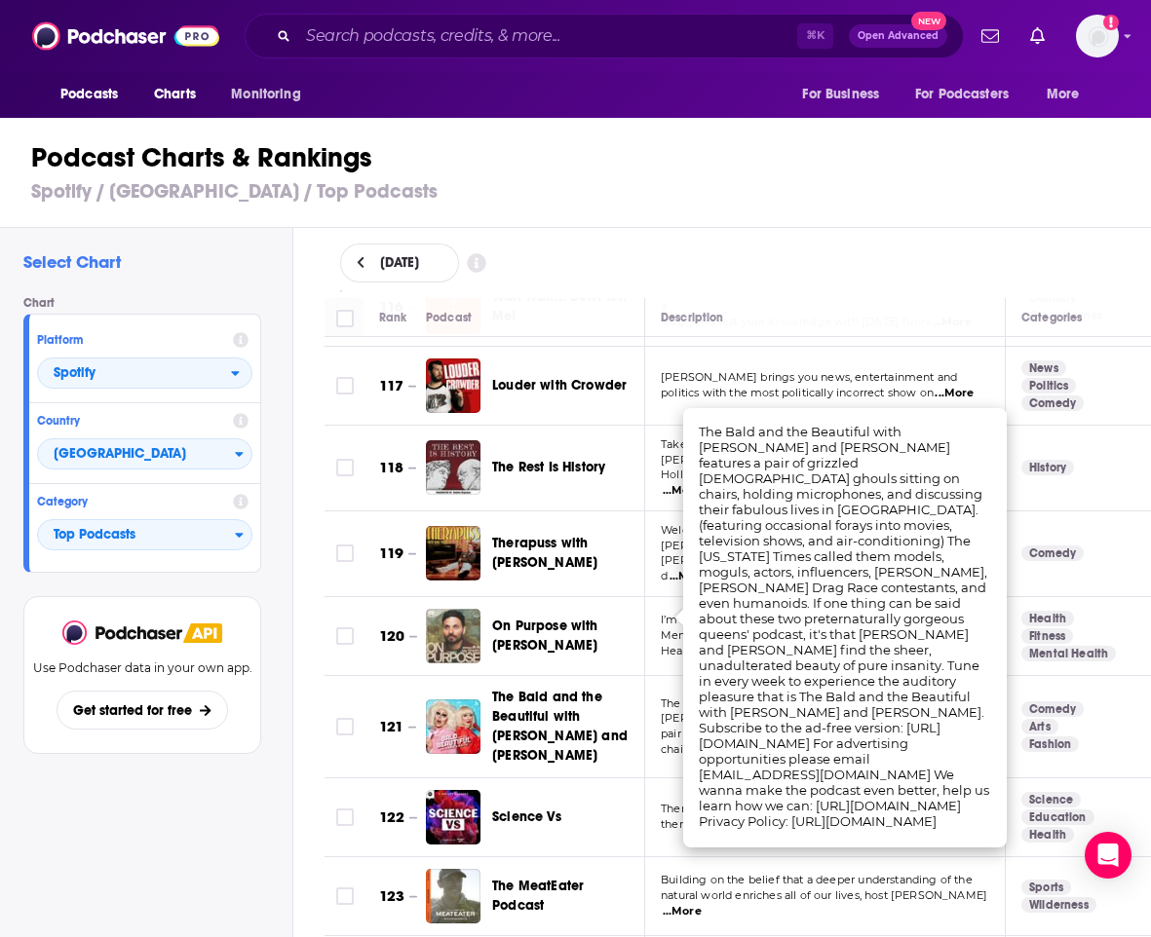
click at [657, 688] on div "The Bald and the Beautiful with Trixie and Katya" at bounding box center [577, 727] width 170 height 78
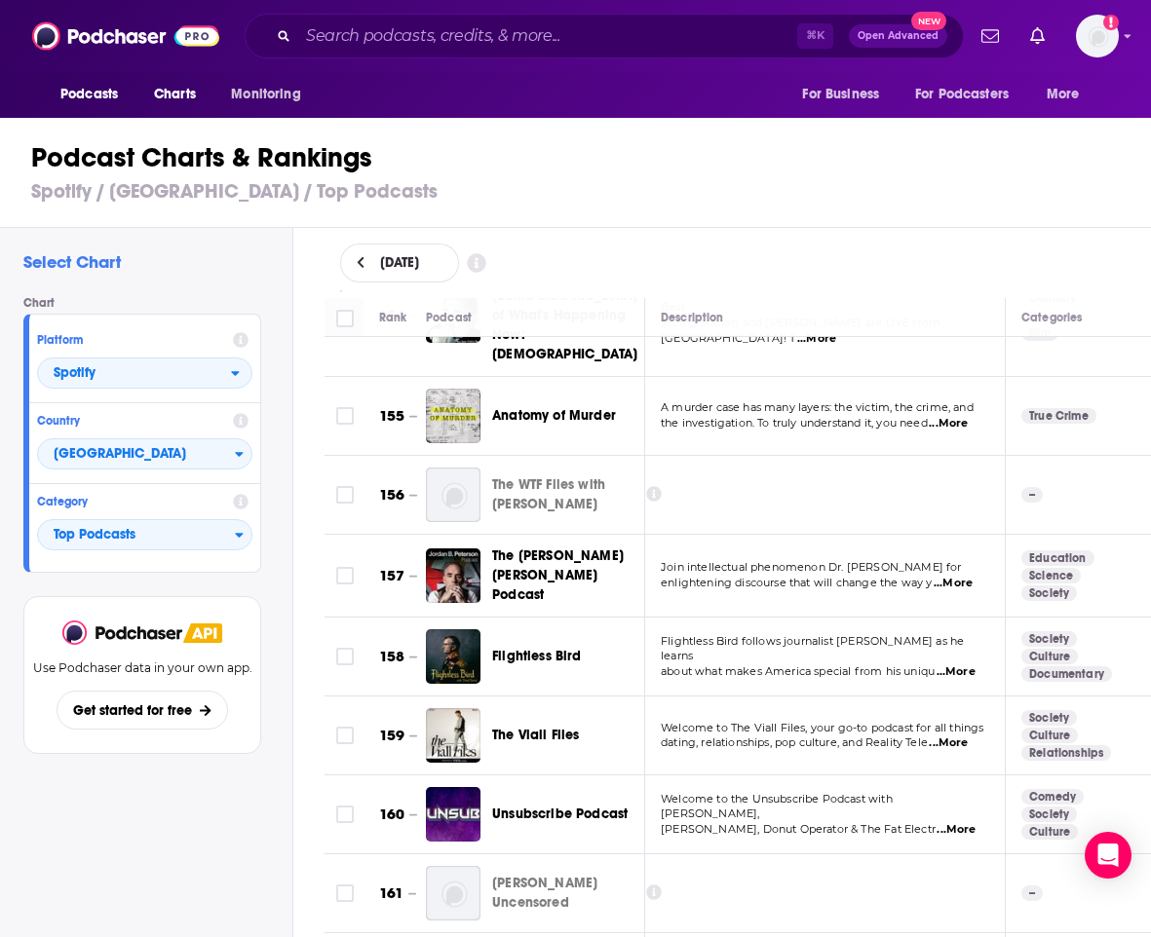
scroll to position [12415, 0]
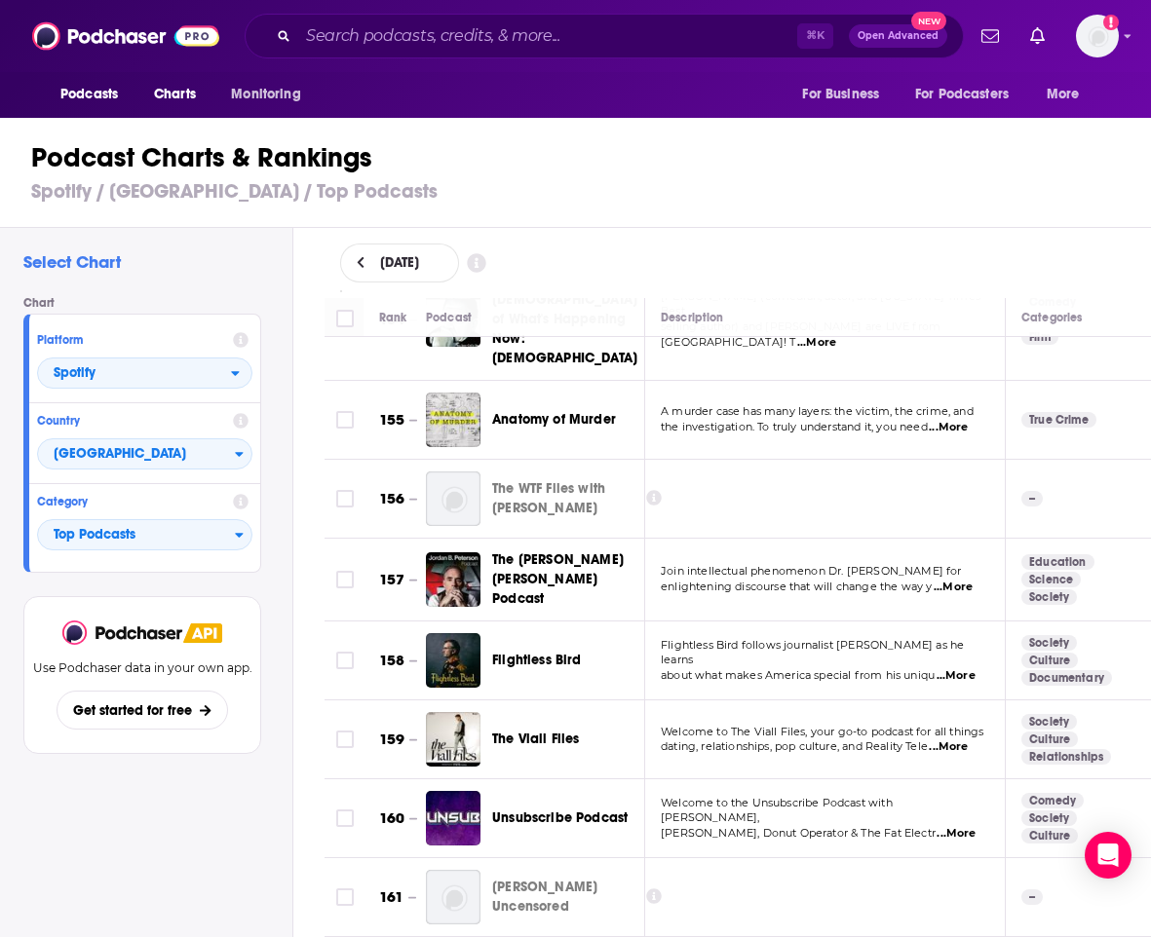
click at [955, 740] on span "...More" at bounding box center [948, 748] width 39 height 16
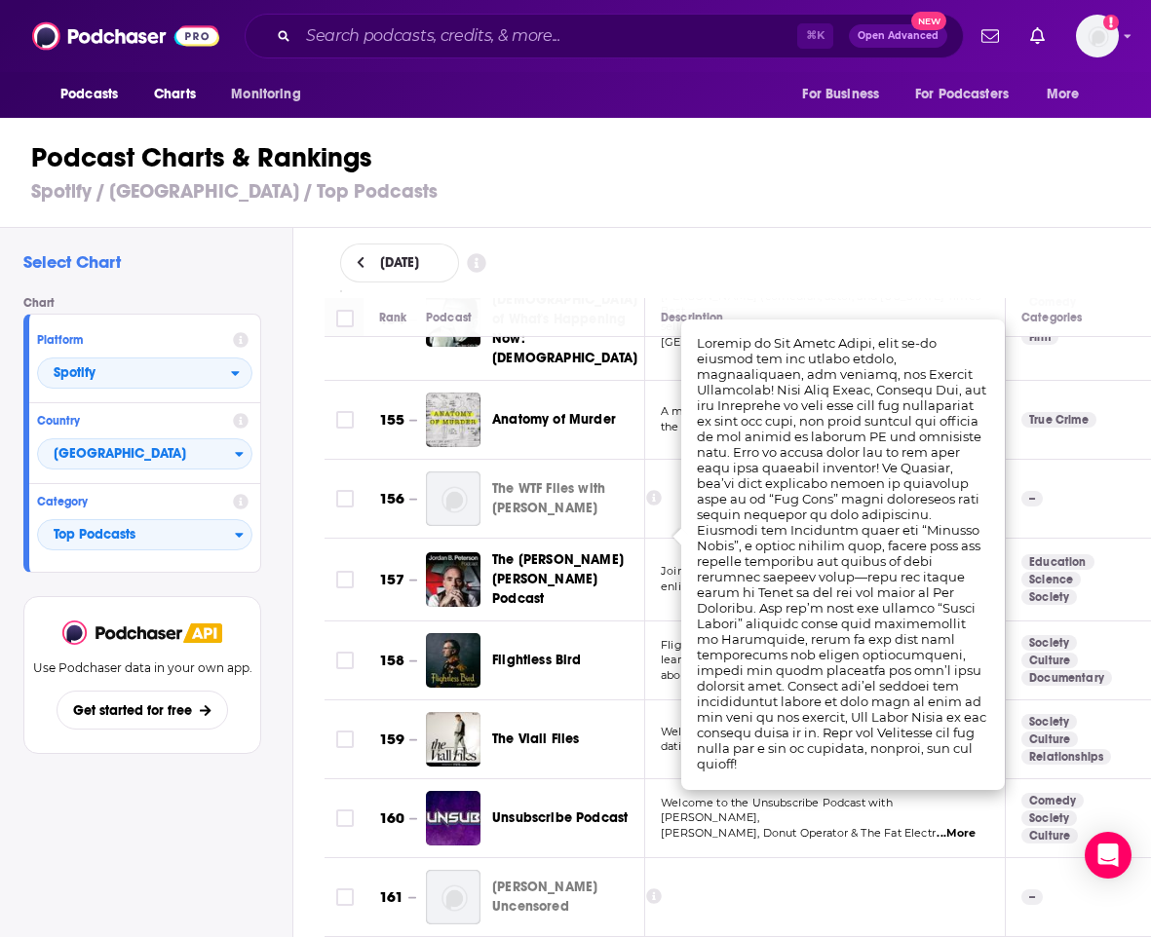
click at [637, 712] on div "The Viall Files" at bounding box center [577, 739] width 170 height 55
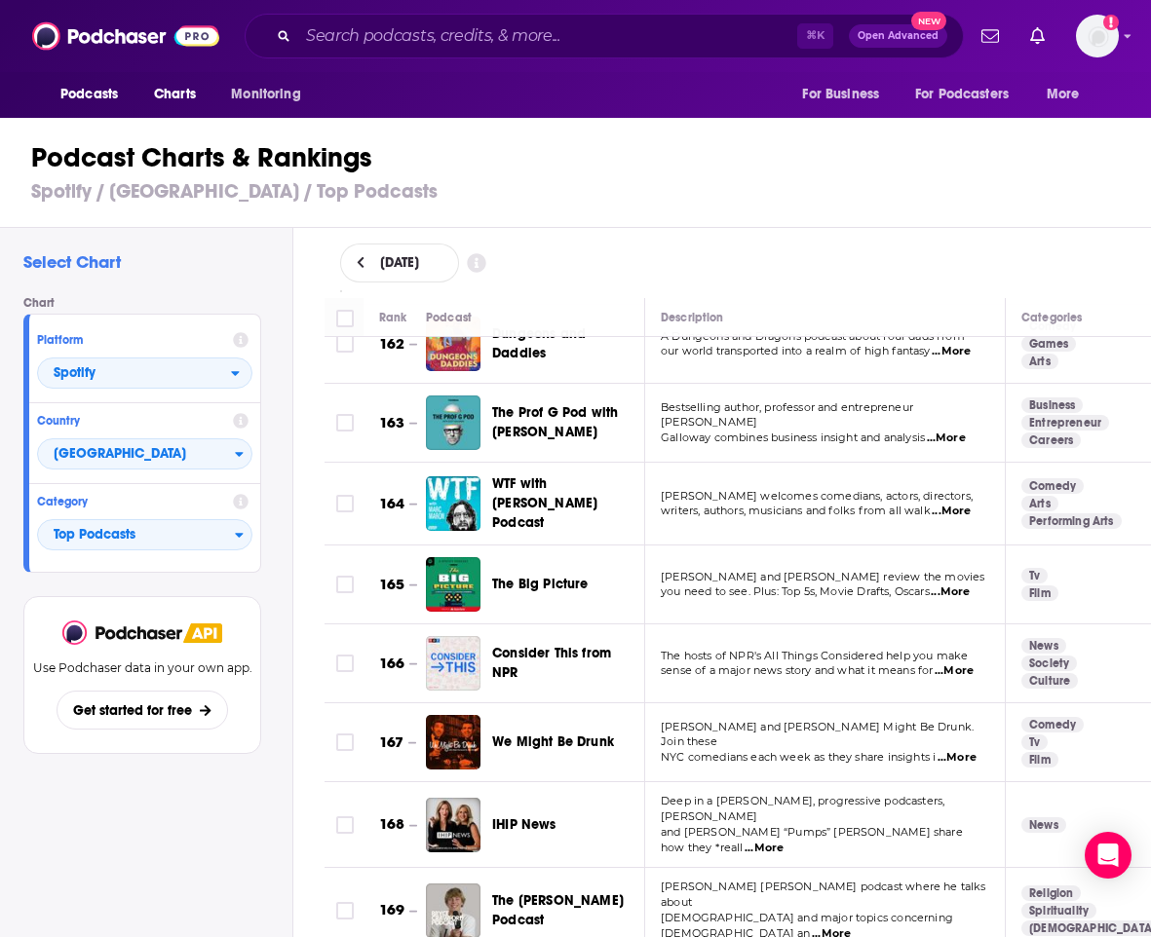
scroll to position [13059, 0]
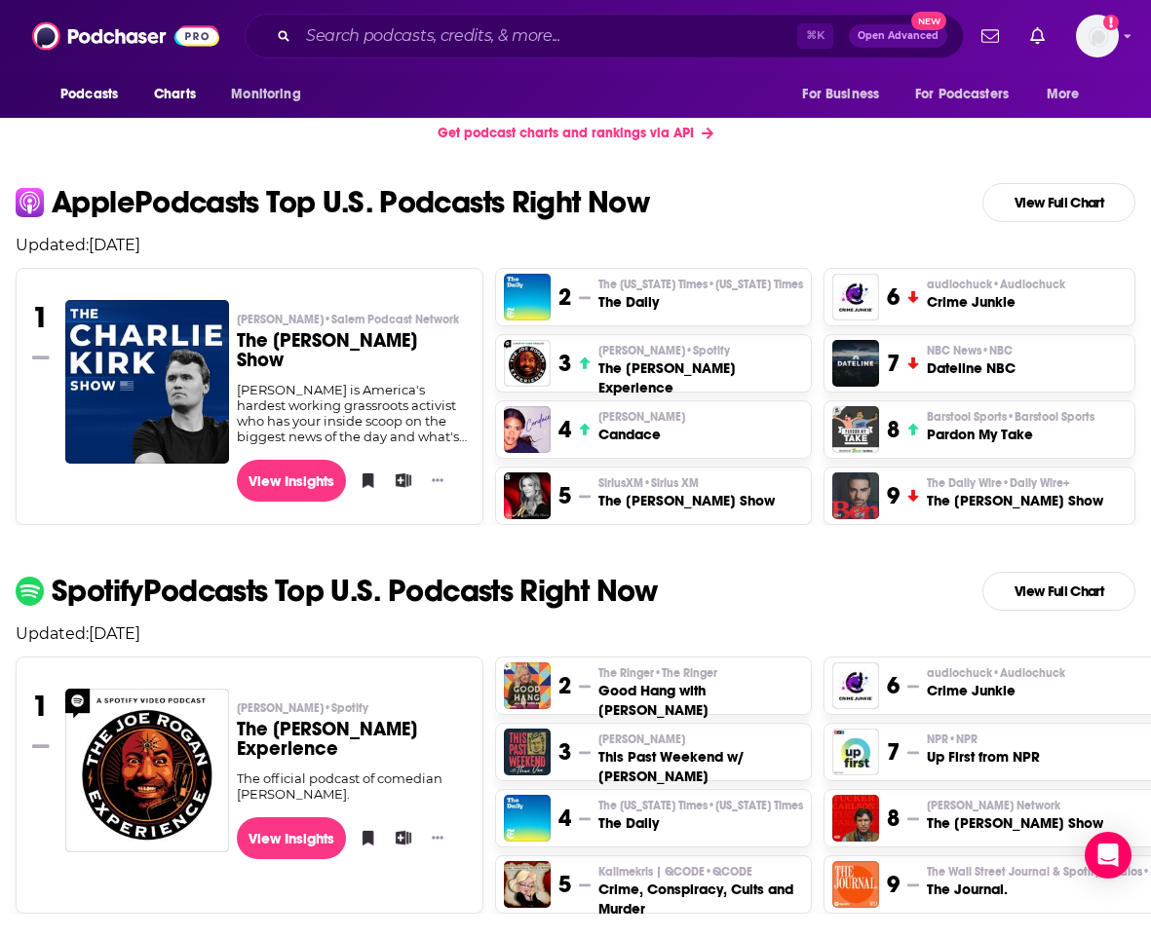
scroll to position [321, 0]
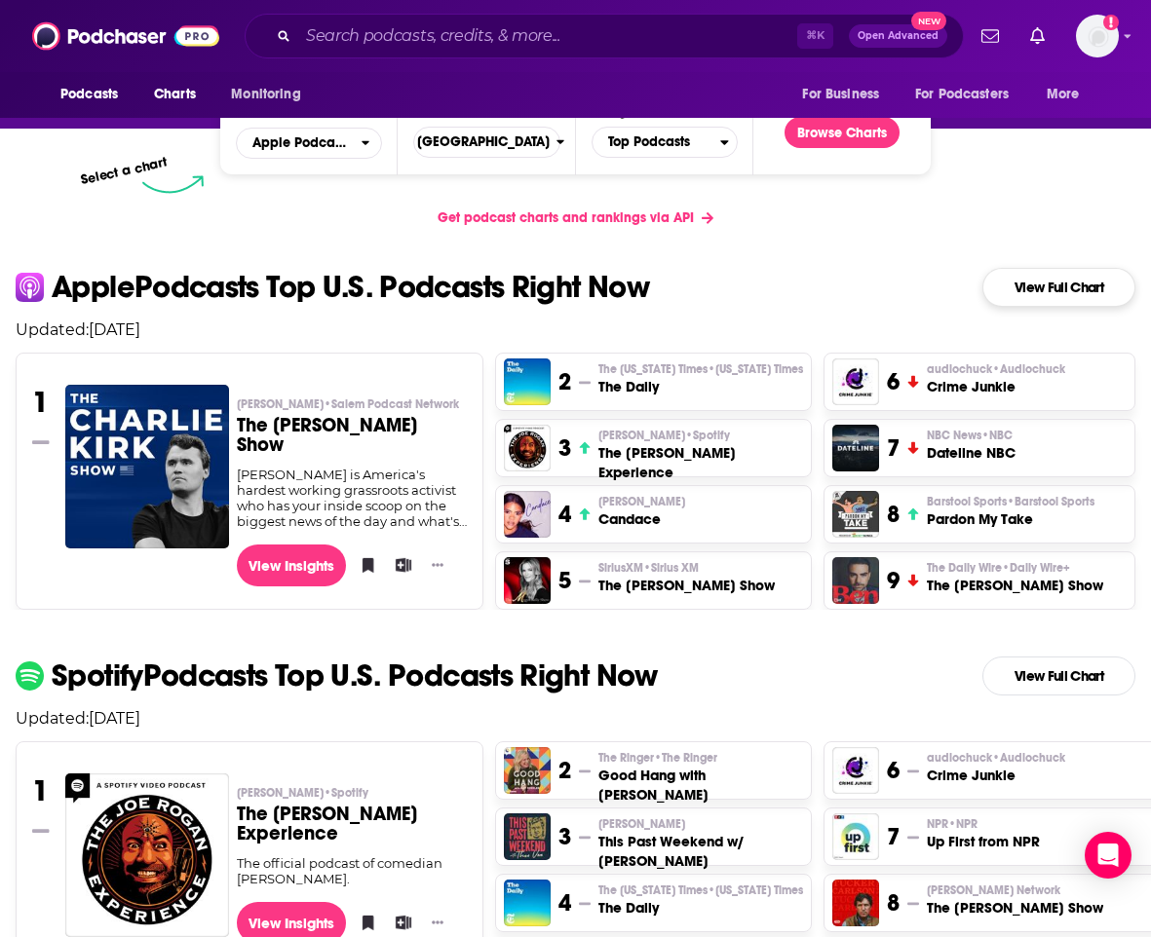
click at [956, 287] on link "View Full Chart" at bounding box center [1058, 287] width 153 height 39
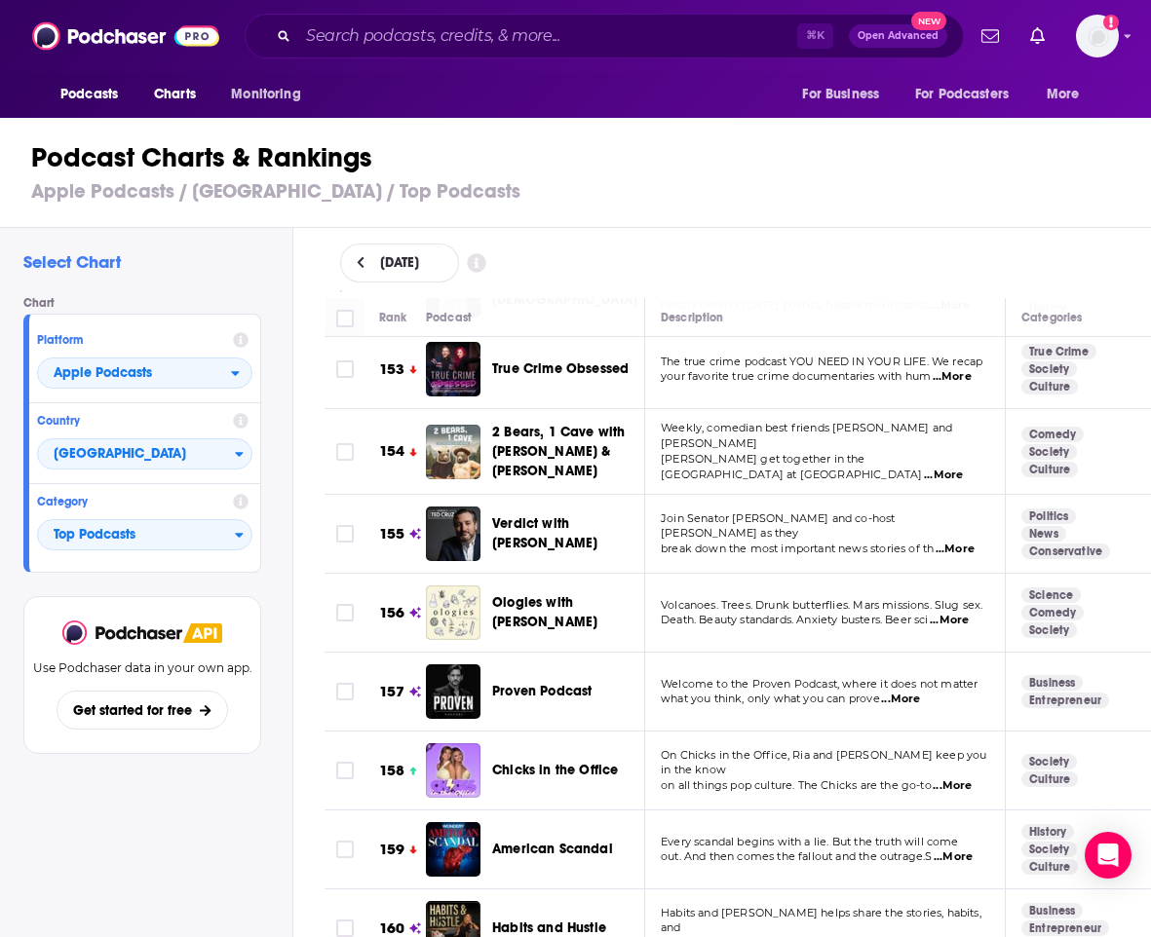
scroll to position [12469, 0]
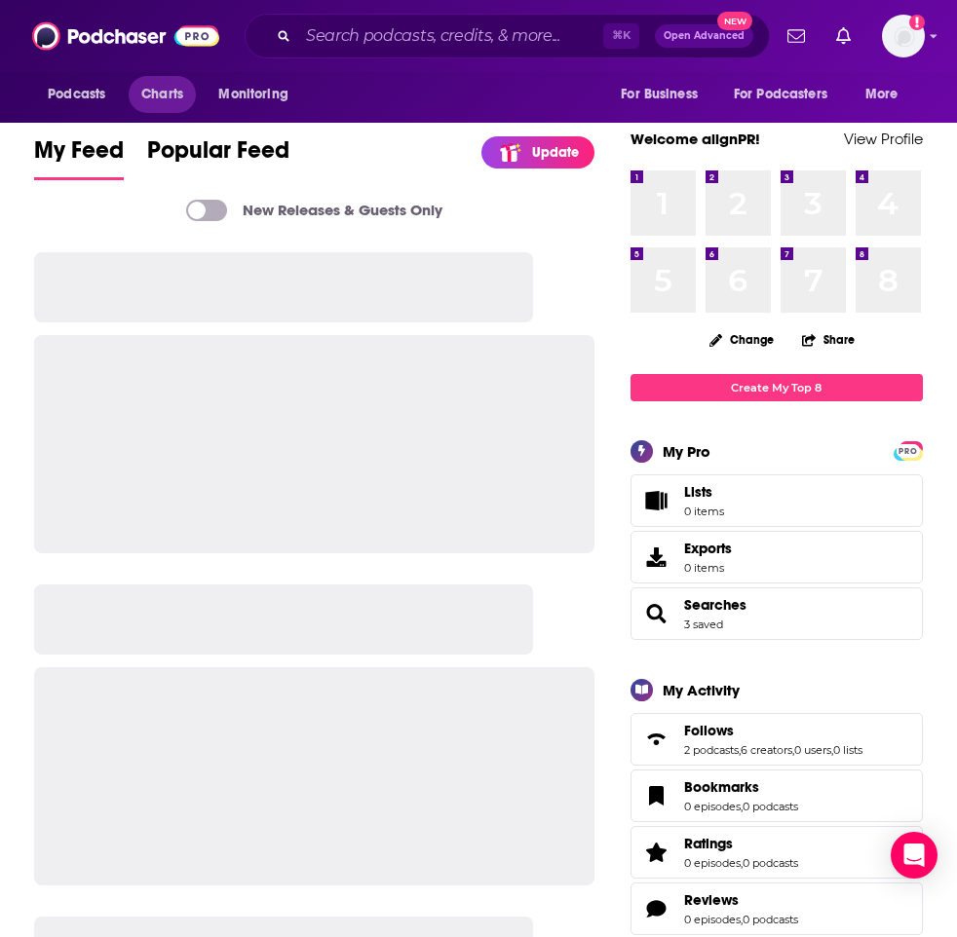
click at [171, 86] on span "Charts" at bounding box center [162, 94] width 42 height 27
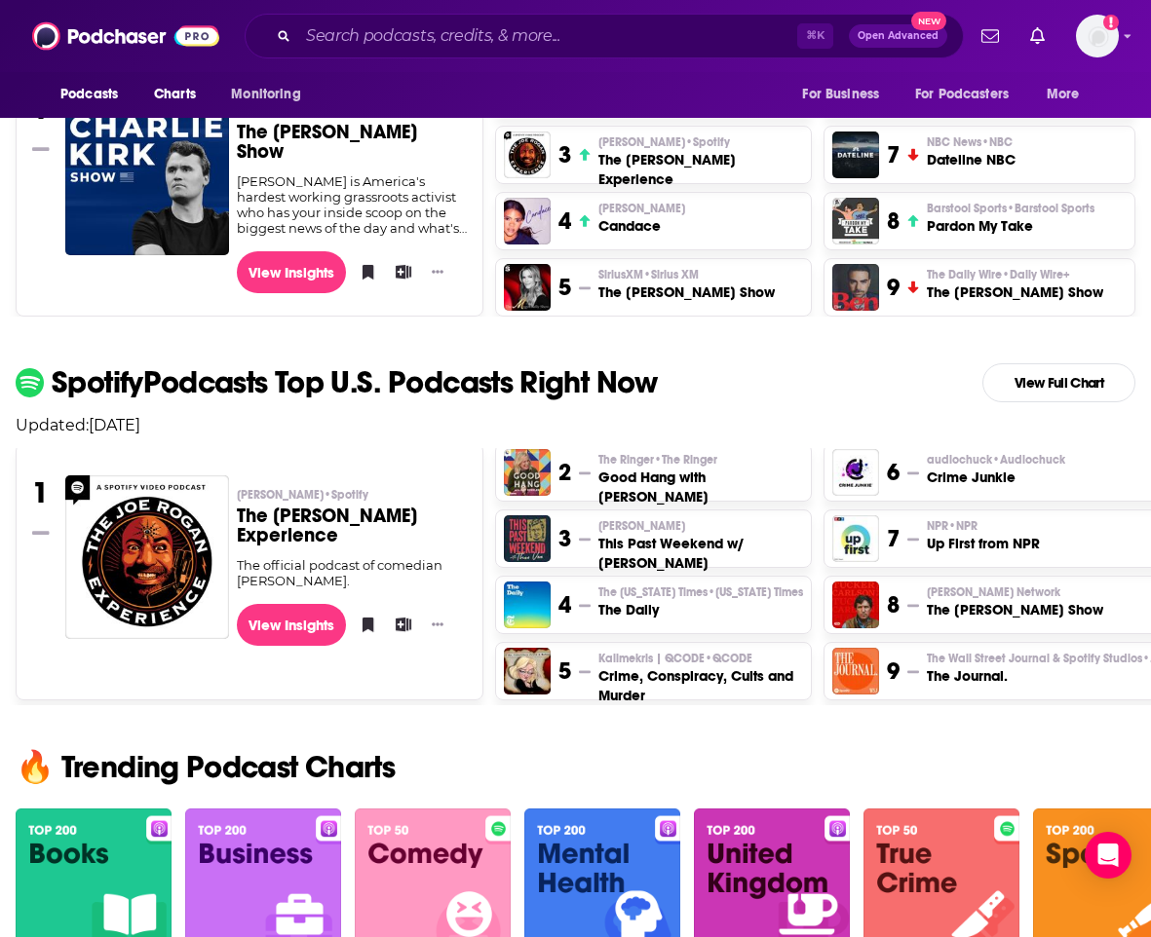
scroll to position [5, 0]
click at [625, 462] on span "The Ringer • The Ringer" at bounding box center [657, 460] width 119 height 16
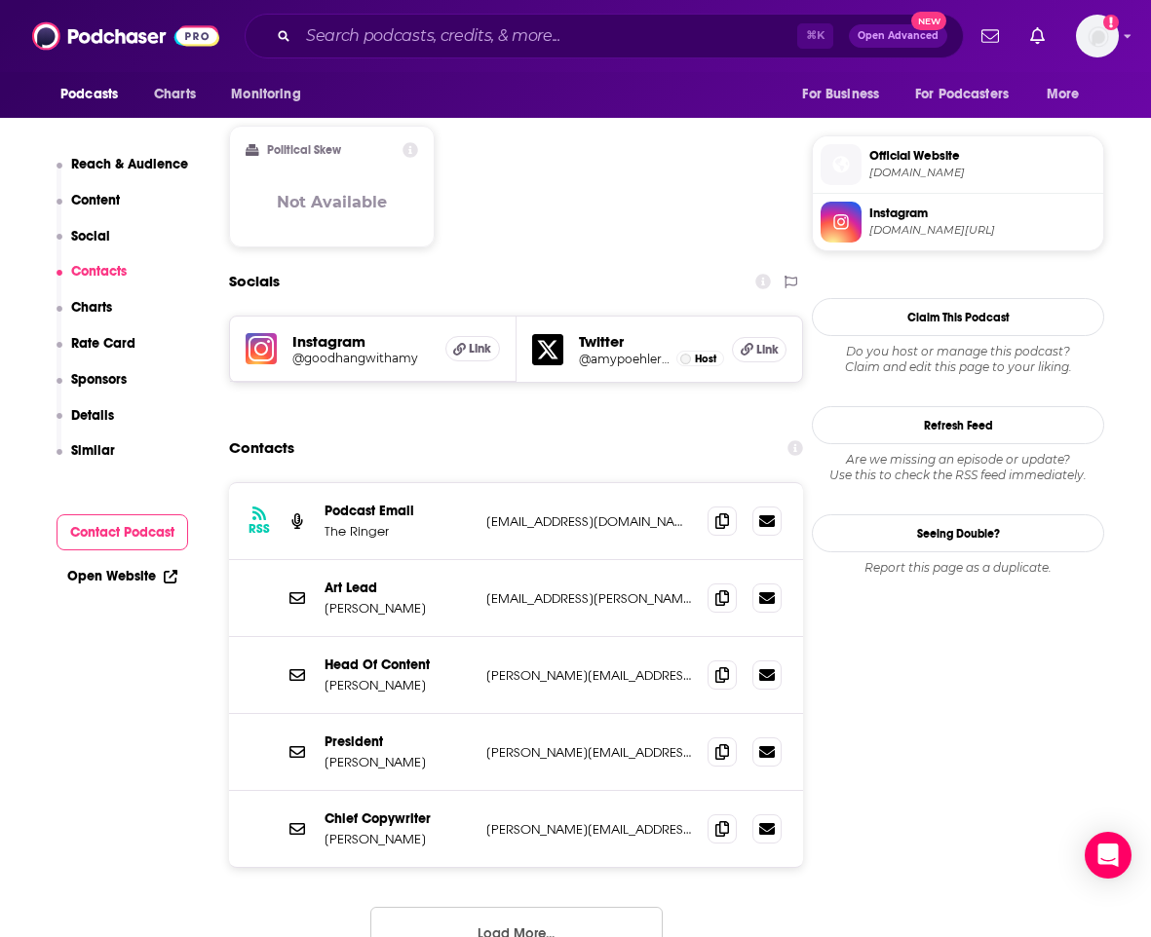
scroll to position [1549, 0]
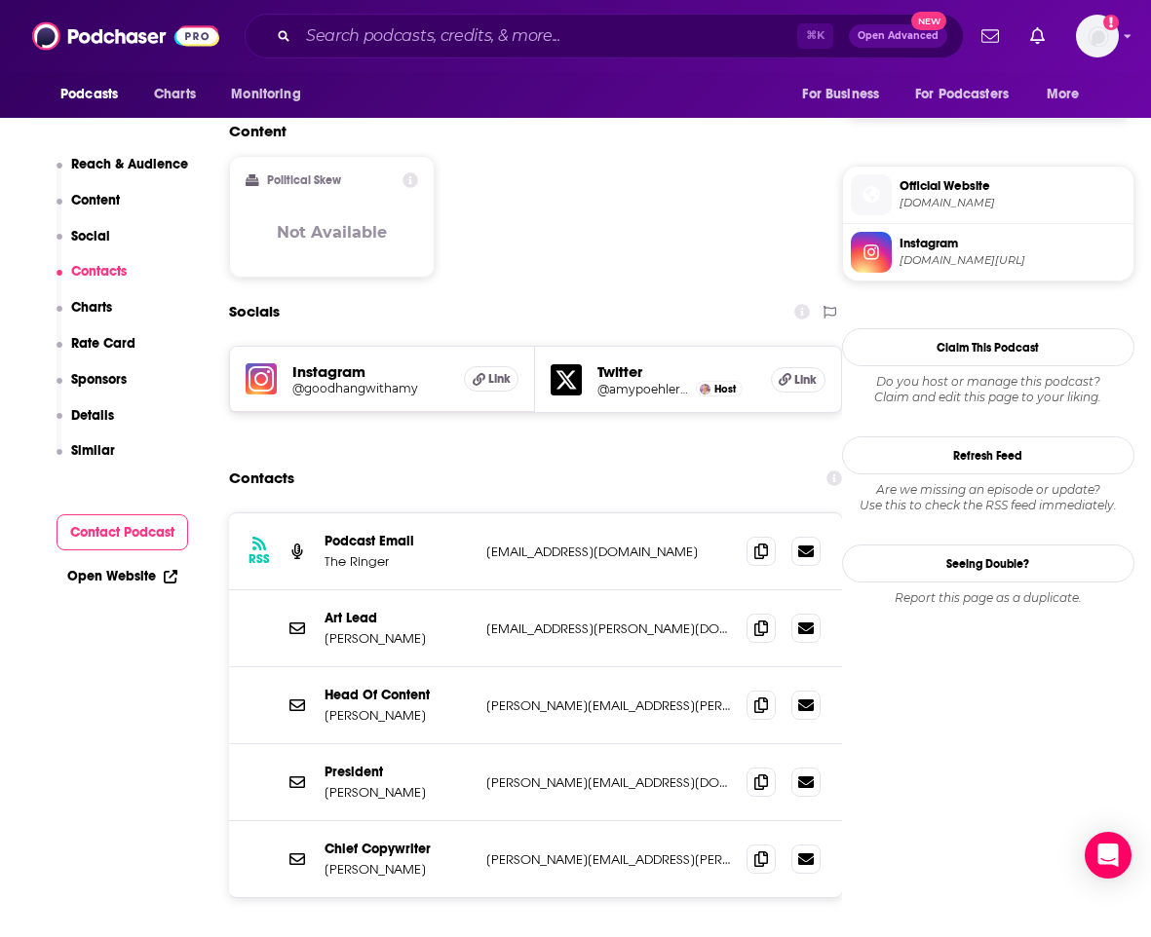
scroll to position [1526, 0]
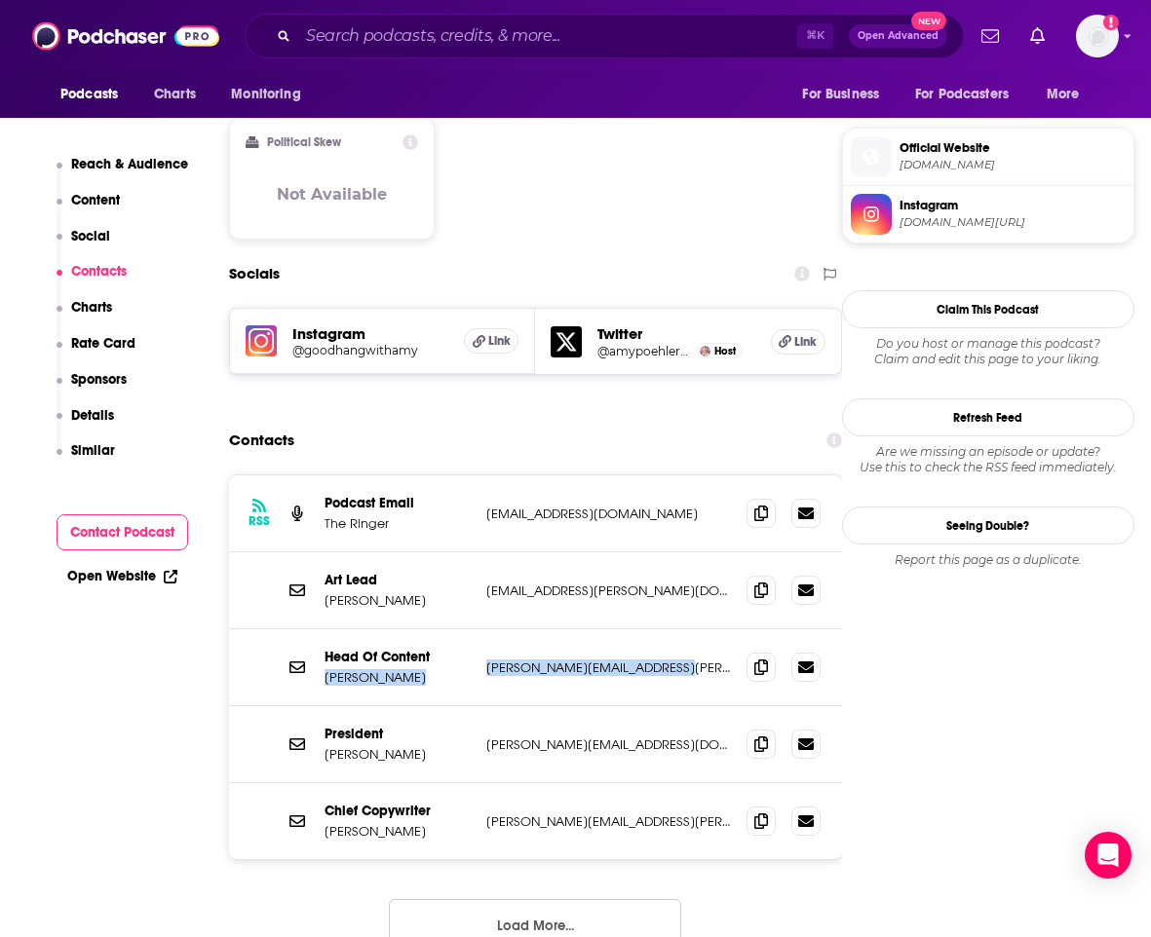
drag, startPoint x: 501, startPoint y: 571, endPoint x: 683, endPoint y: 579, distance: 182.4
click at [683, 629] on div "Head Of Content Sean Fennessey sean.fennessey@theringer.com sean.fennessey@ther…" at bounding box center [535, 667] width 613 height 77
click at [682, 629] on div "Head Of Content Sean Fennessey sean.fennessey@theringer.com sean.fennessey@ther…" at bounding box center [535, 667] width 613 height 77
click at [554, 899] on button "Load More..." at bounding box center [535, 925] width 292 height 53
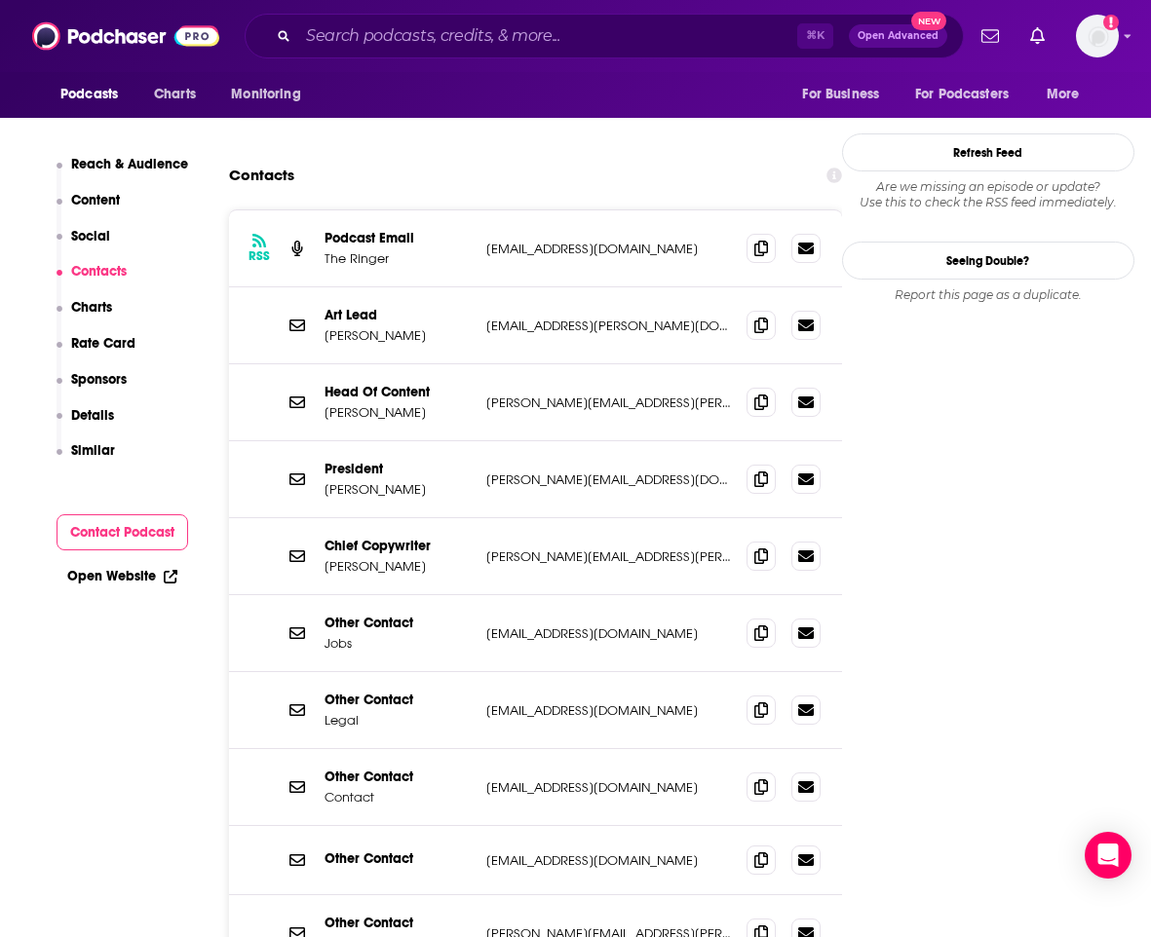
scroll to position [1821, 0]
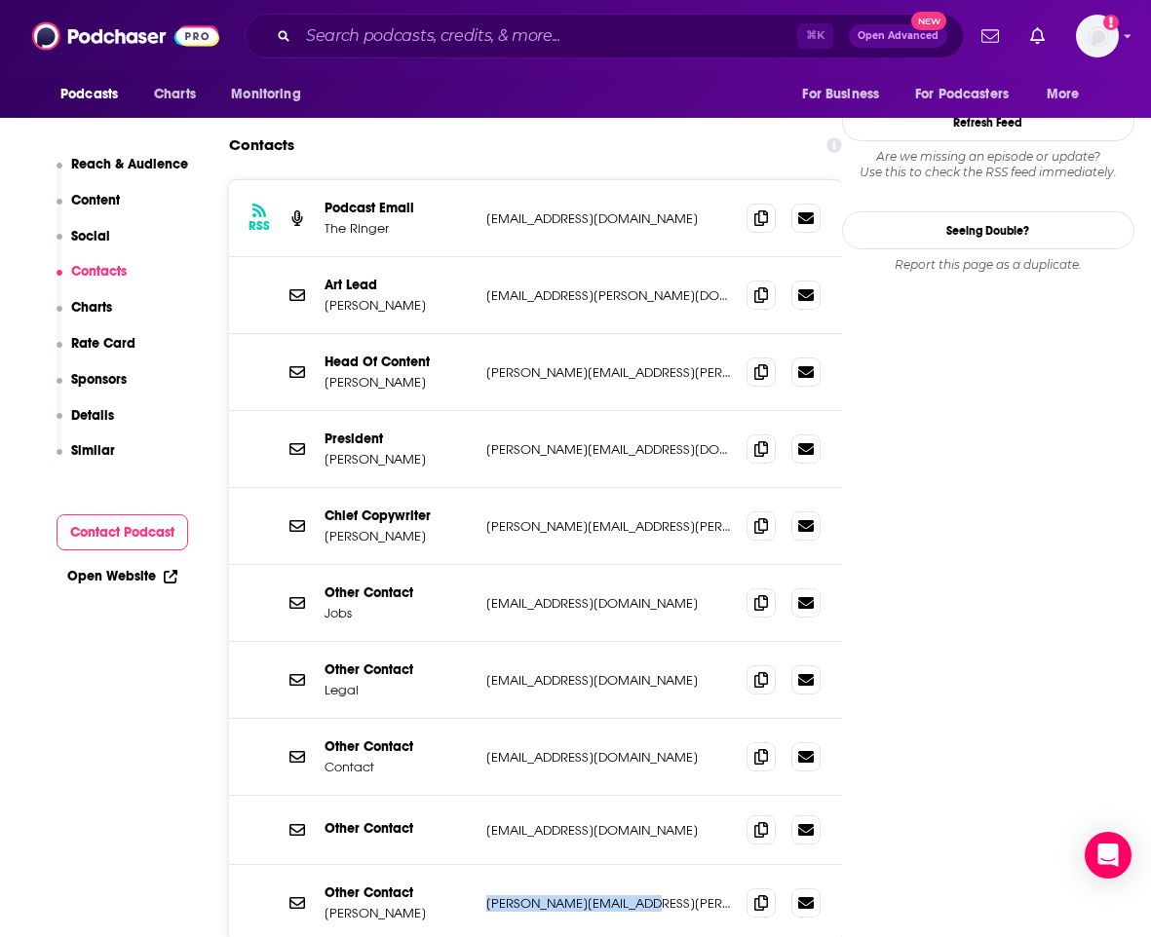
drag, startPoint x: 473, startPoint y: 807, endPoint x: 647, endPoint y: 813, distance: 174.5
click at [645, 865] on div "Other Contact Zach Kram zach.kram@theringer.com zach.kram@theringer.com" at bounding box center [535, 903] width 613 height 76
copy p "zach.kram@theringer.com"
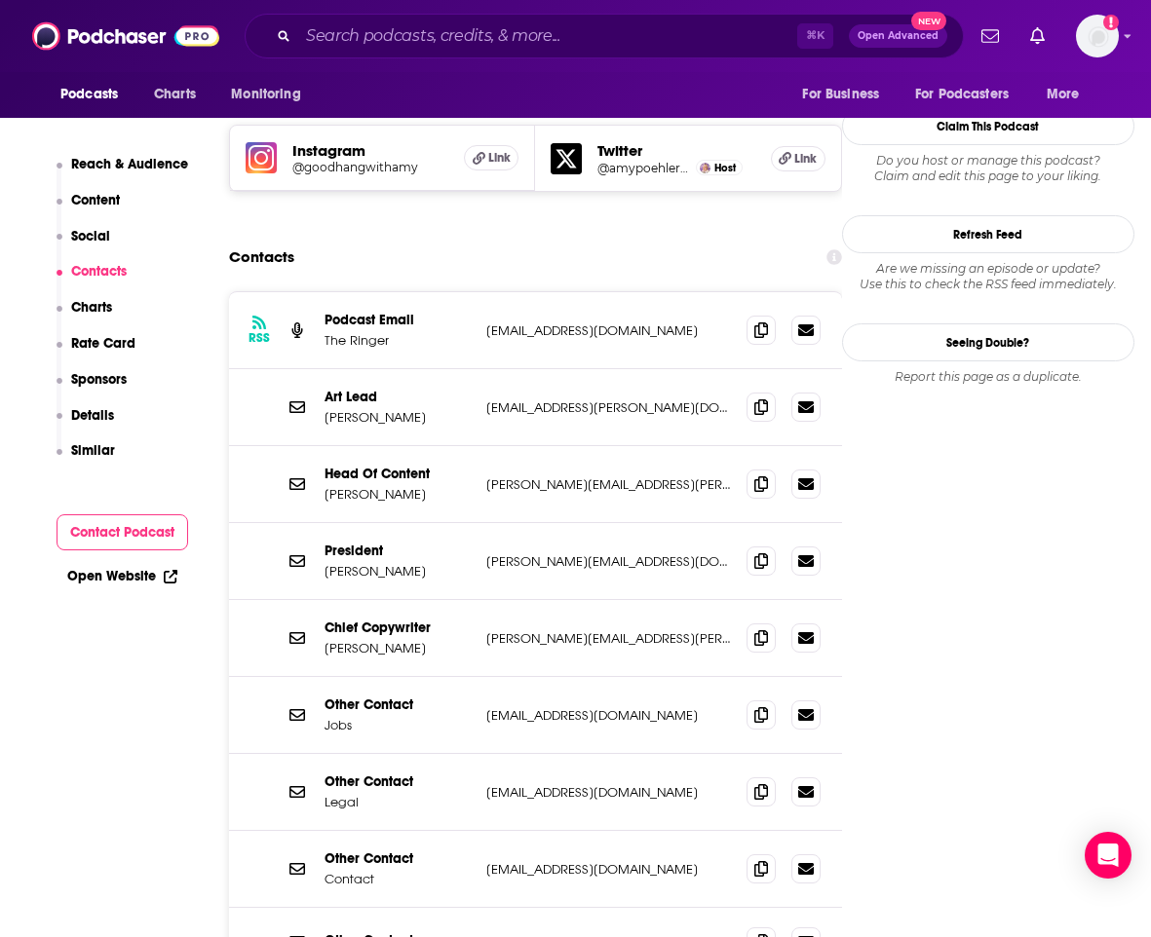
scroll to position [1703, 0]
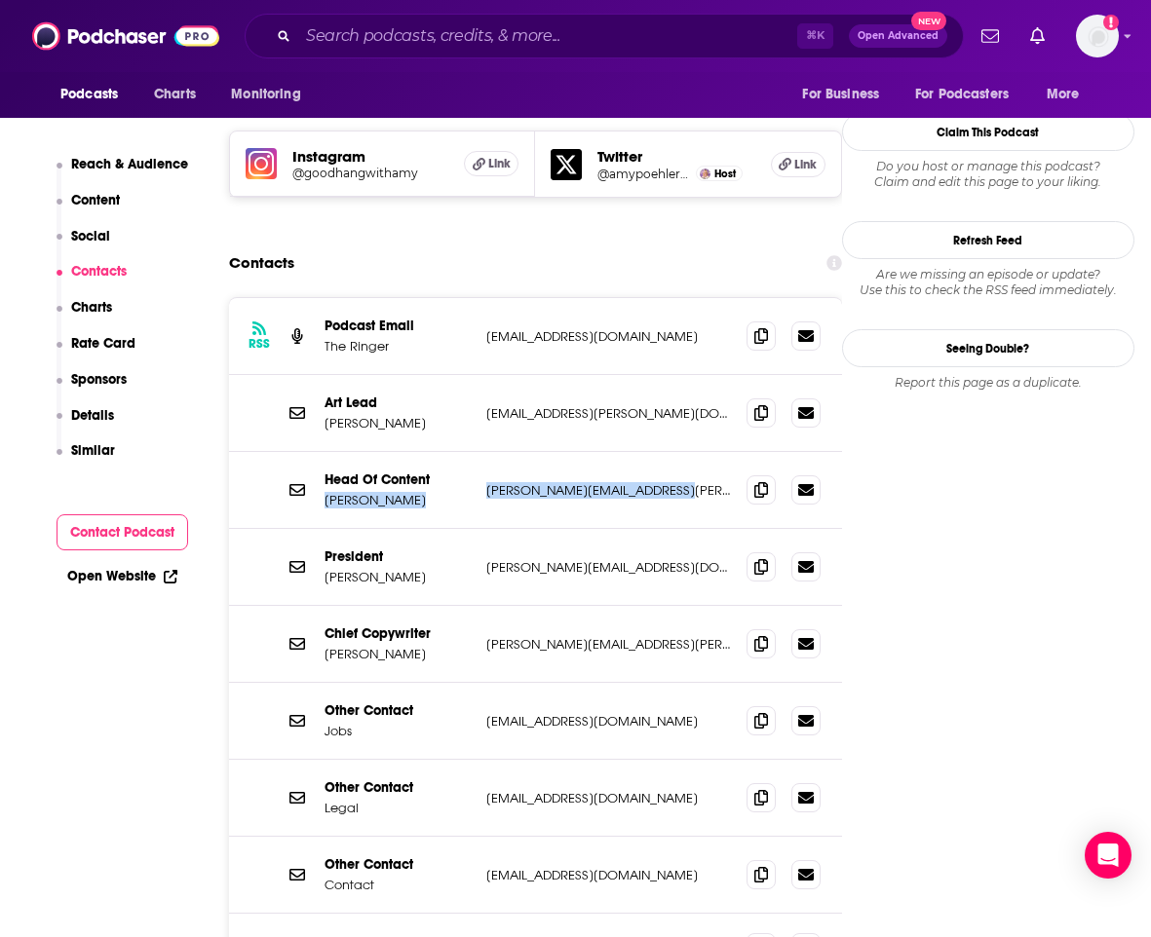
drag, startPoint x: 495, startPoint y: 393, endPoint x: 691, endPoint y: 400, distance: 196.0
click at [691, 452] on div "Head Of Content Sean Fennessey sean.fennessey@theringer.com sean.fennessey@ther…" at bounding box center [535, 490] width 613 height 77
click at [683, 482] on p "sean.fennessey@theringer.com" at bounding box center [608, 490] width 245 height 17
drag, startPoint x: 639, startPoint y: 391, endPoint x: 544, endPoint y: 401, distance: 96.1
click at [484, 452] on div "Head Of Content Sean Fennessey sean.fennessey@theringer.com sean.fennessey@ther…" at bounding box center [535, 490] width 613 height 77
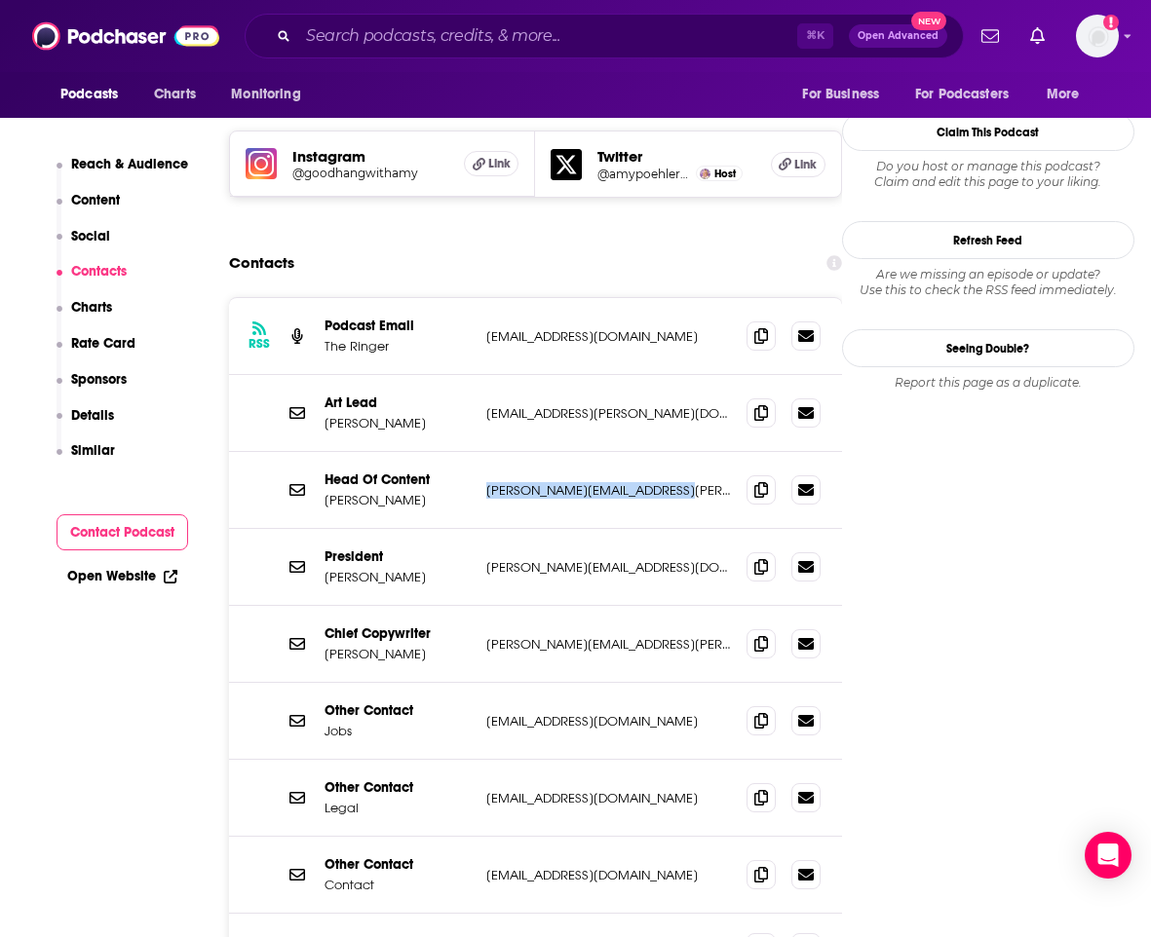
copy p "sean.fennessey@theringer.com"
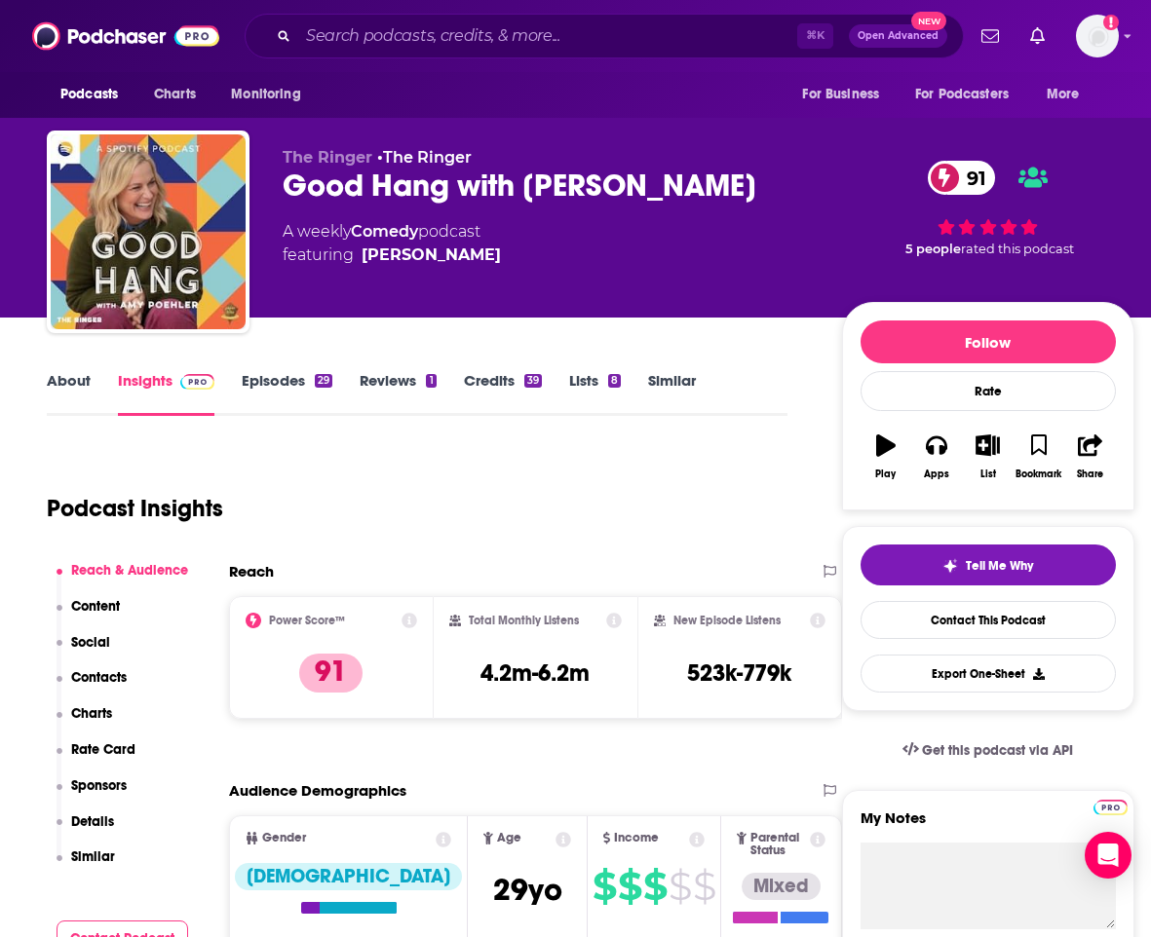
scroll to position [0, 0]
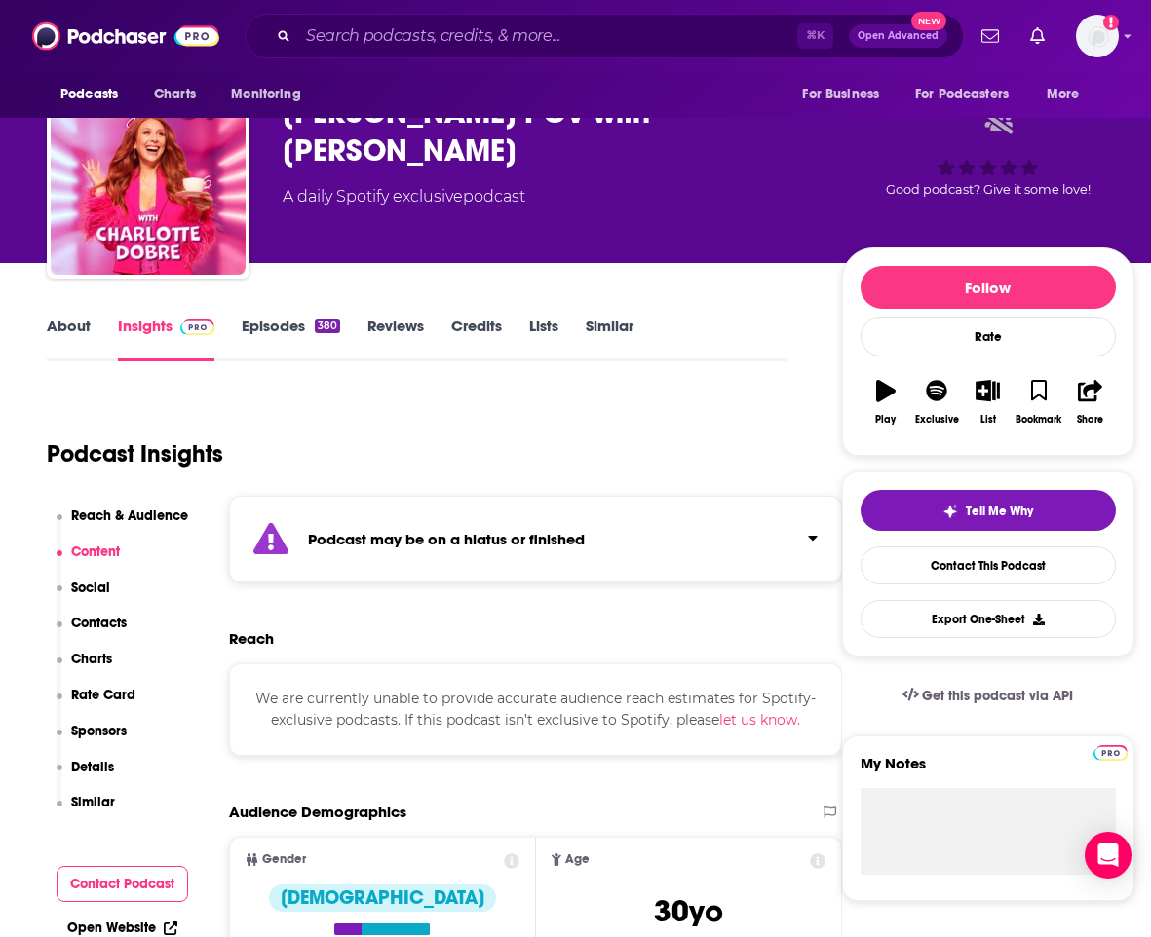
scroll to position [48, 0]
